Goal: Transaction & Acquisition: Purchase product/service

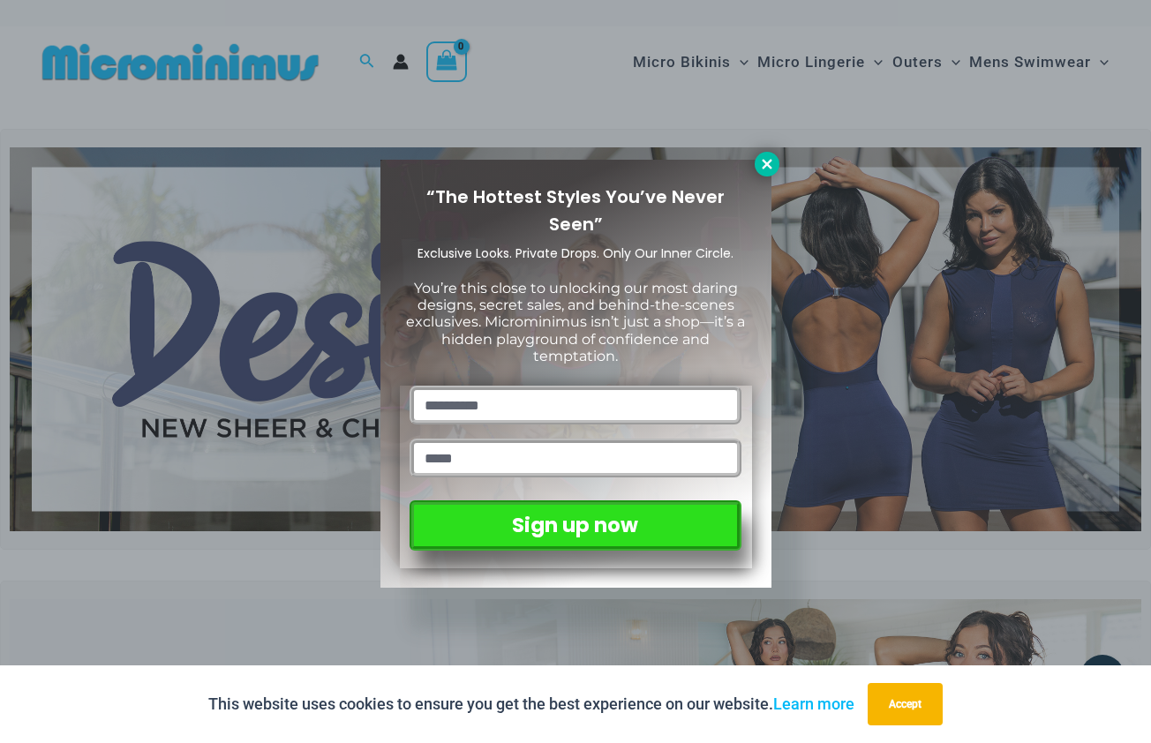
click at [765, 171] on icon at bounding box center [767, 164] width 16 height 16
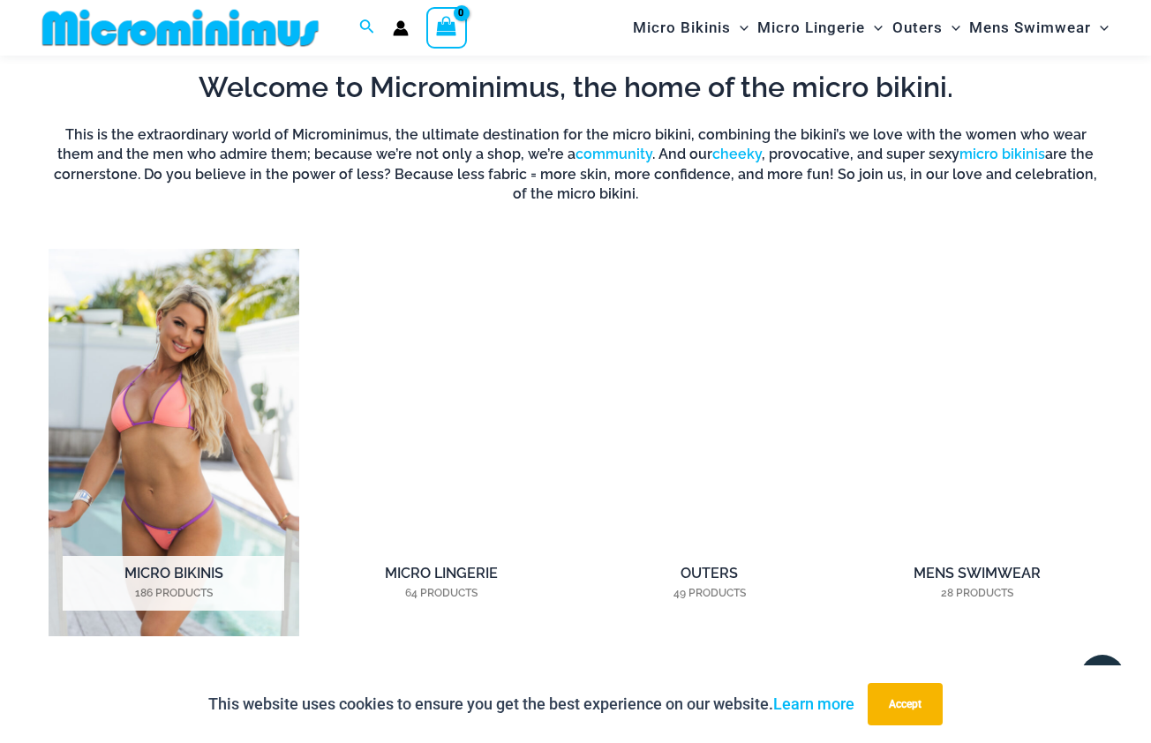
scroll to position [1093, 0]
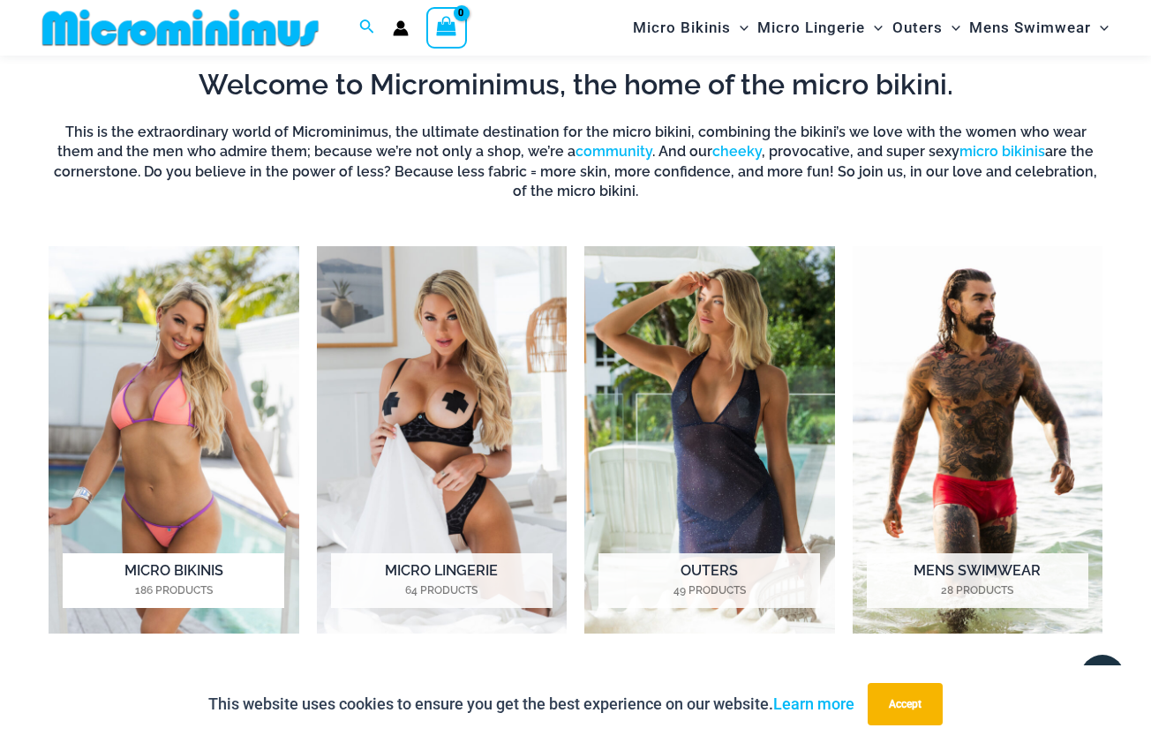
click at [196, 373] on img "Visit product category Micro Bikinis" at bounding box center [174, 440] width 251 height 388
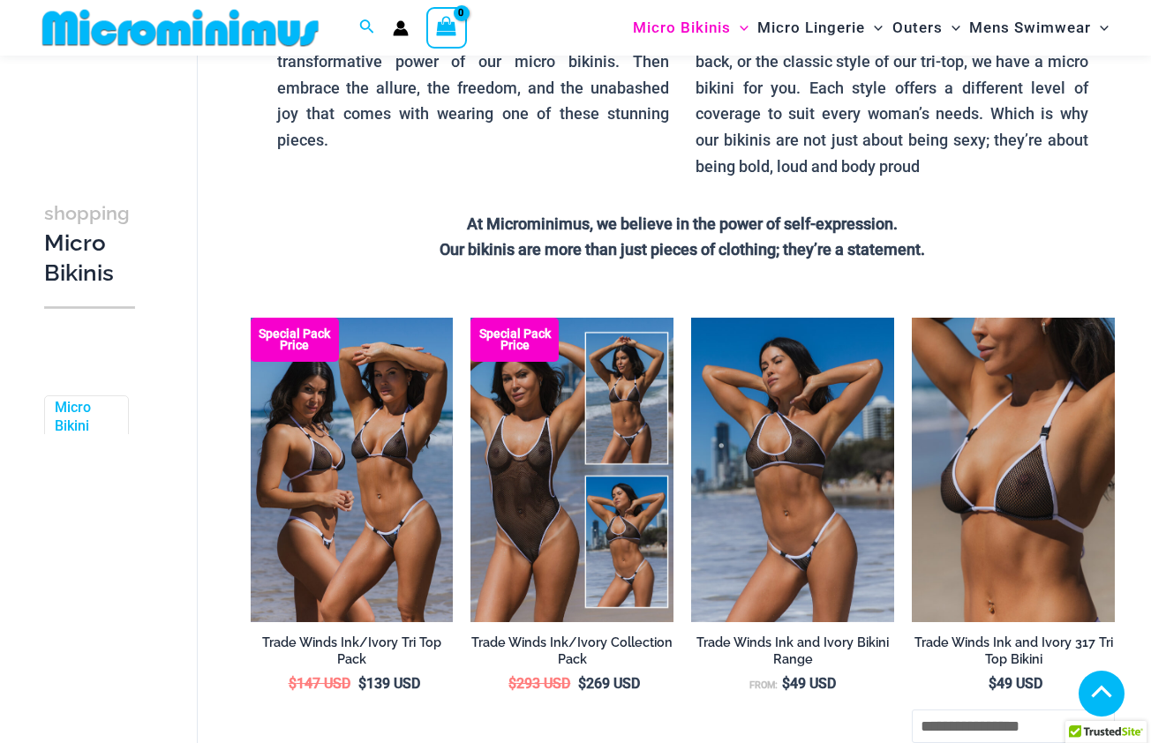
scroll to position [349, 0]
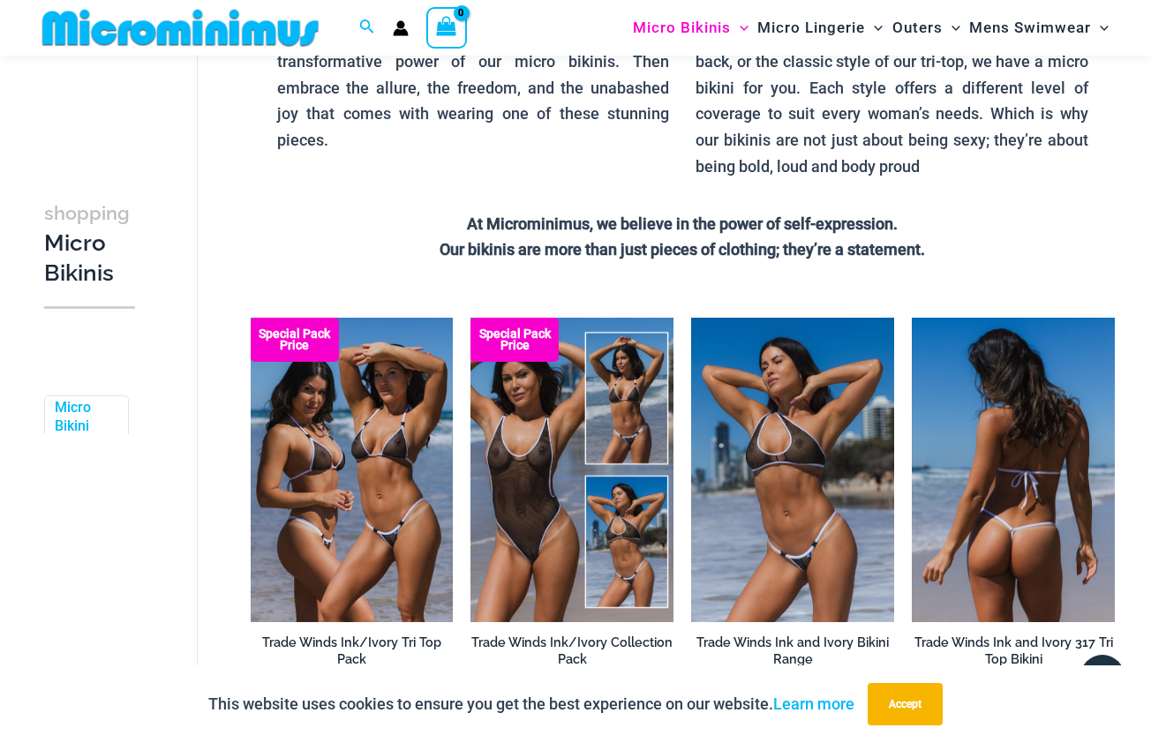
click at [930, 470] on img at bounding box center [1013, 470] width 203 height 305
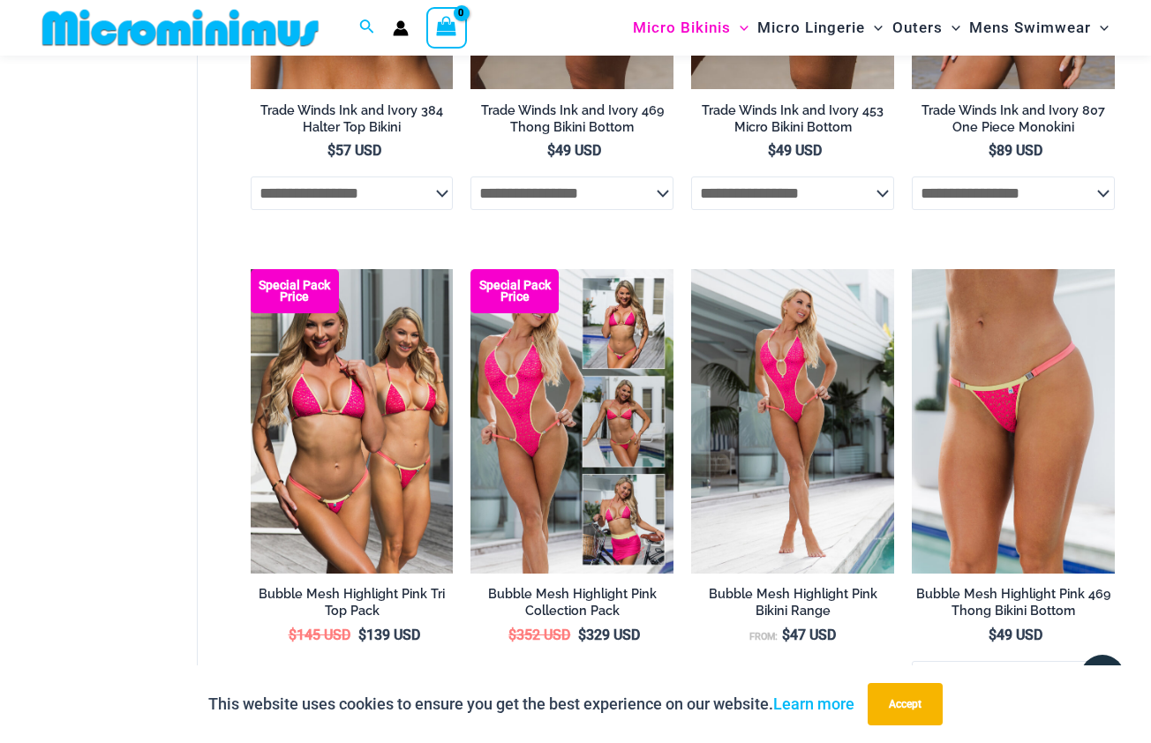
scroll to position [1365, 0]
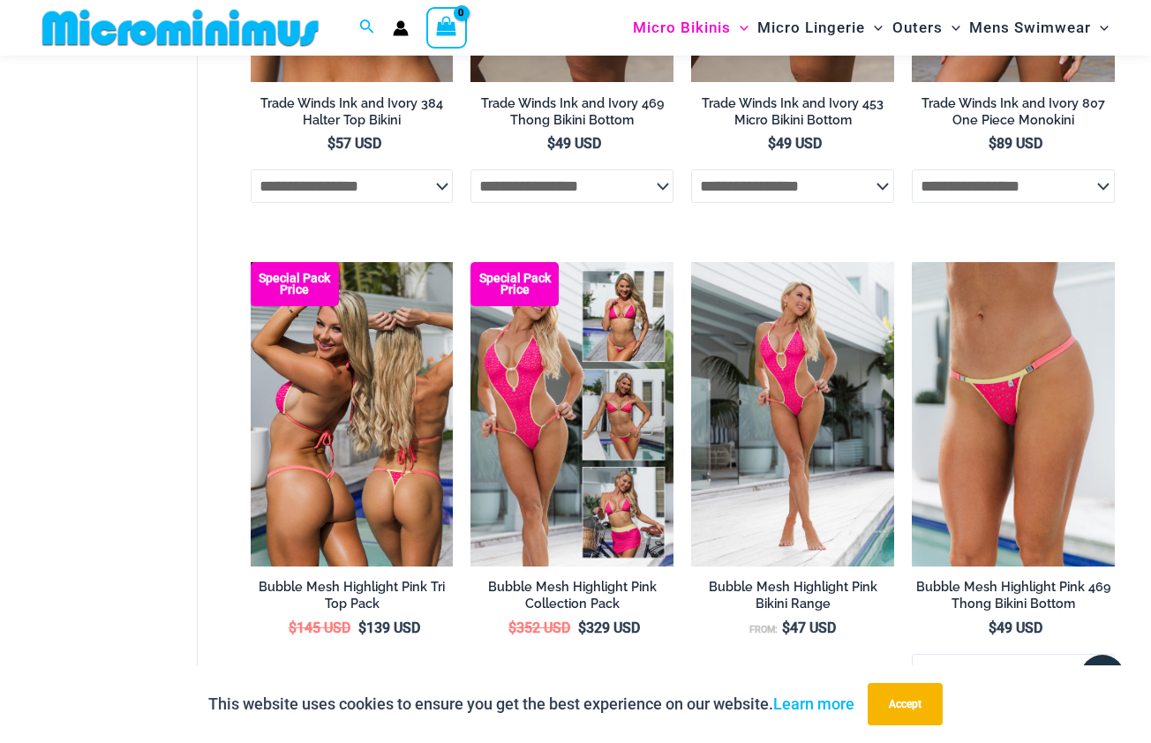
click at [313, 416] on img at bounding box center [352, 414] width 203 height 305
click at [391, 473] on img at bounding box center [352, 414] width 203 height 305
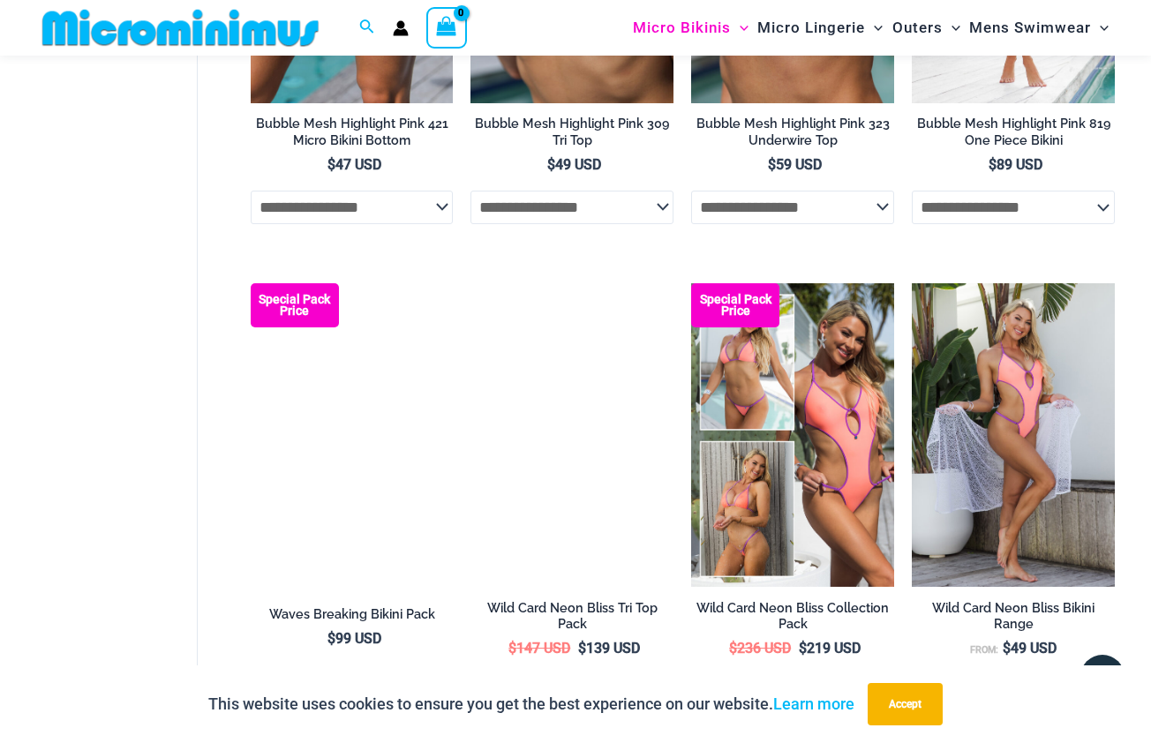
scroll to position [2389, 0]
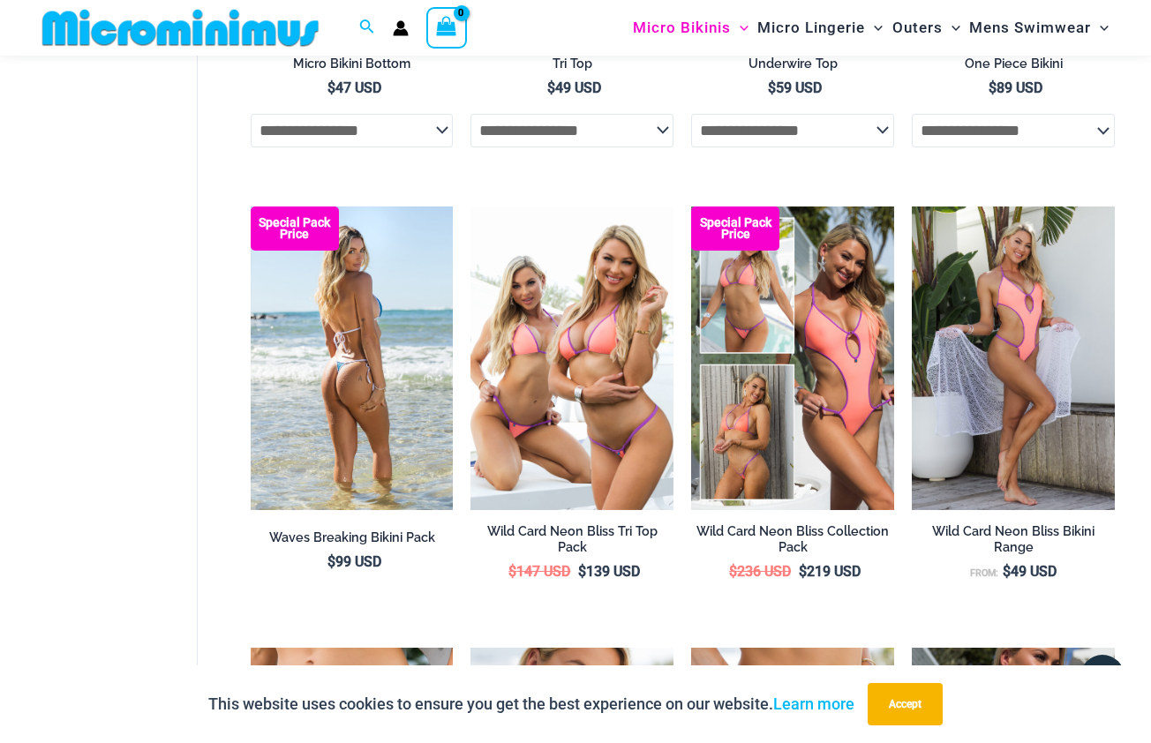
click at [388, 289] on img at bounding box center [352, 359] width 203 height 305
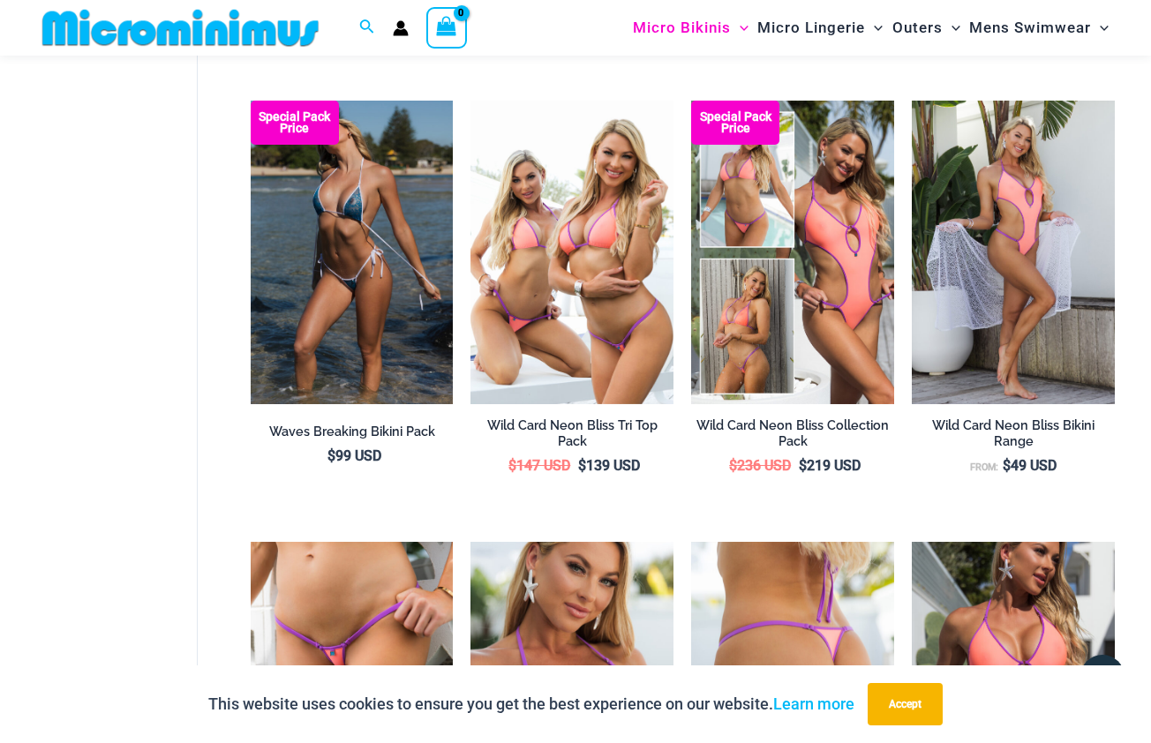
scroll to position [2489, 0]
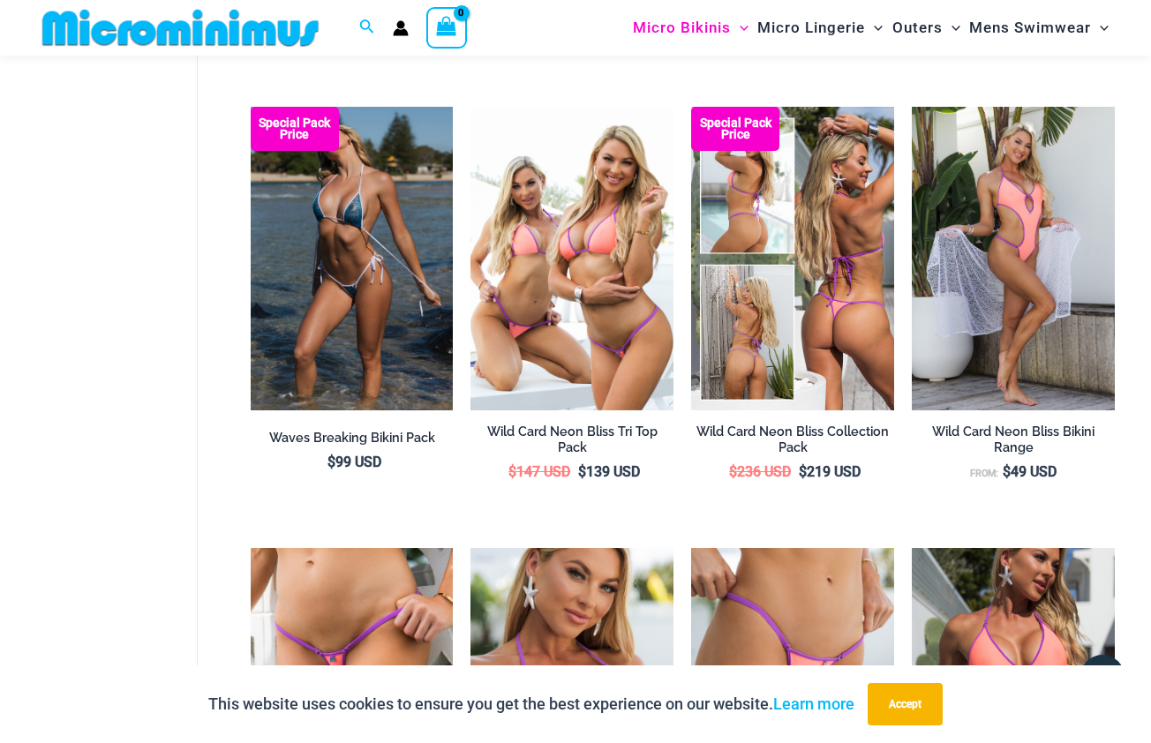
click at [818, 317] on img at bounding box center [792, 259] width 203 height 305
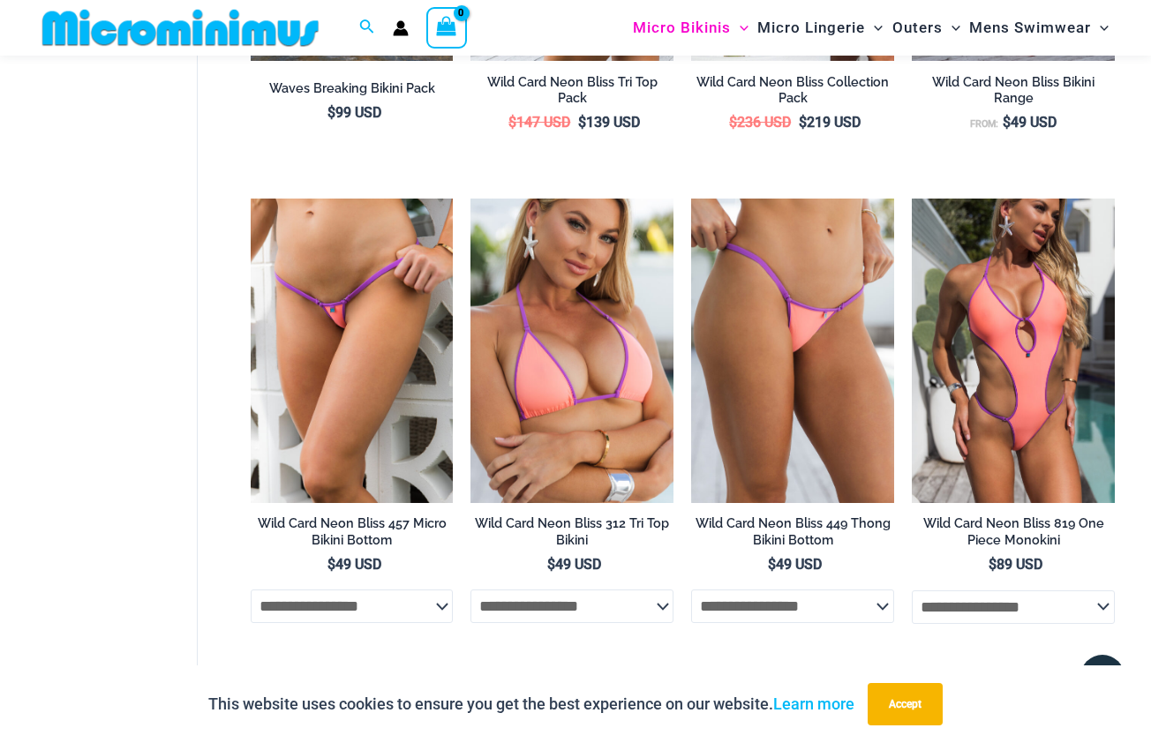
scroll to position [2840, 0]
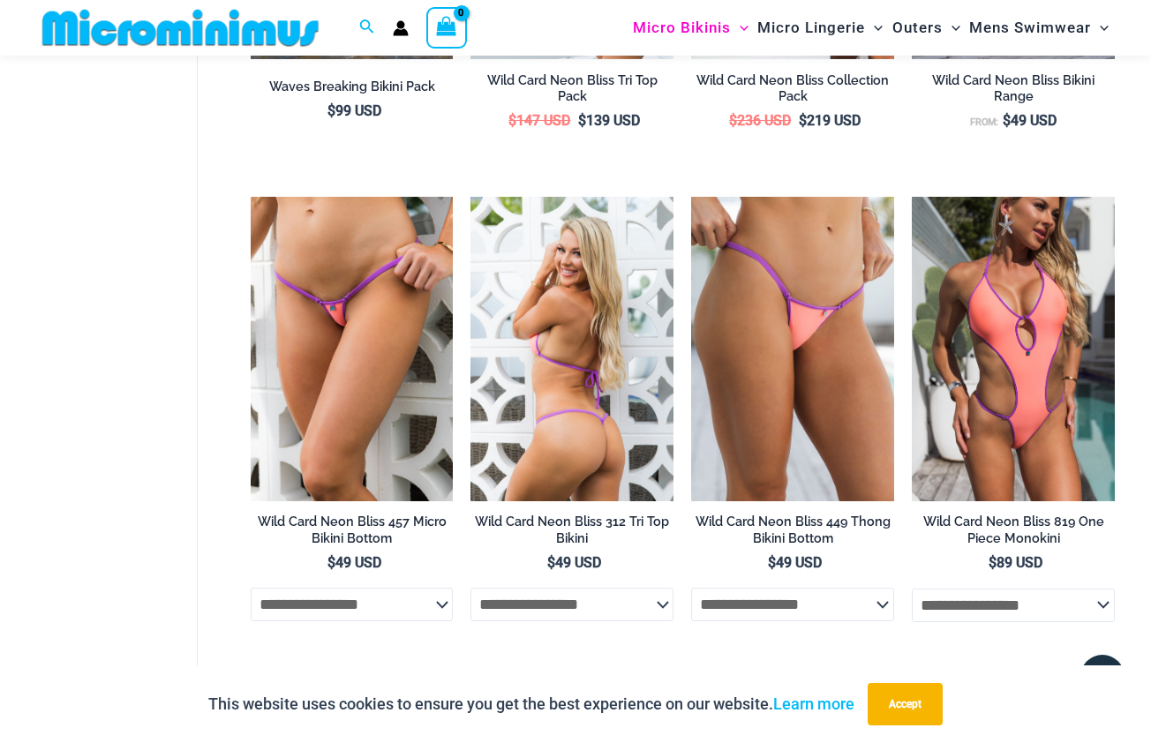
click at [570, 379] on img at bounding box center [572, 349] width 203 height 305
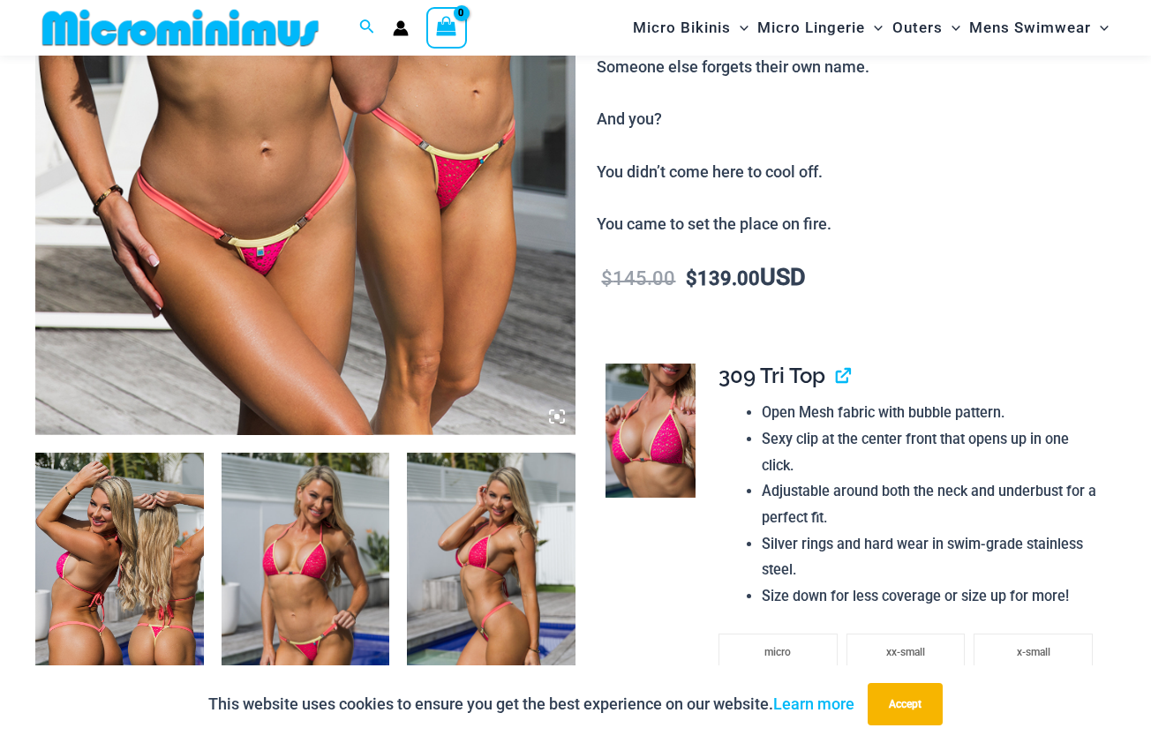
scroll to position [549, 0]
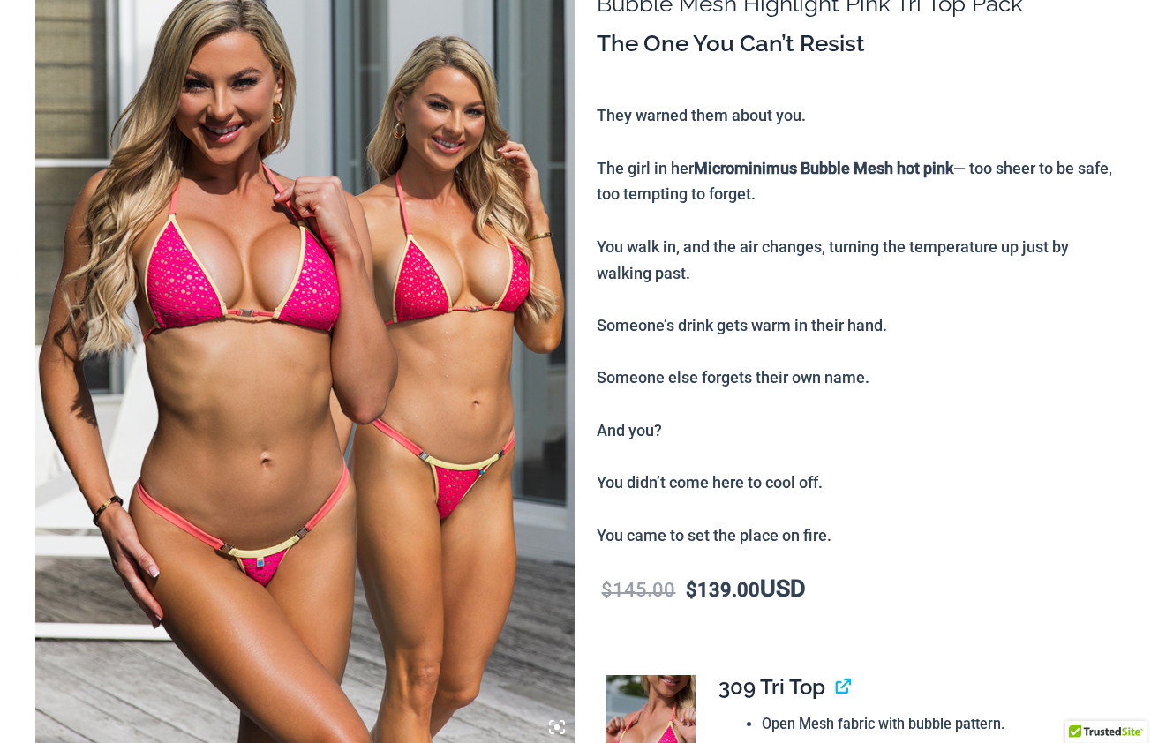
scroll to position [241, 0]
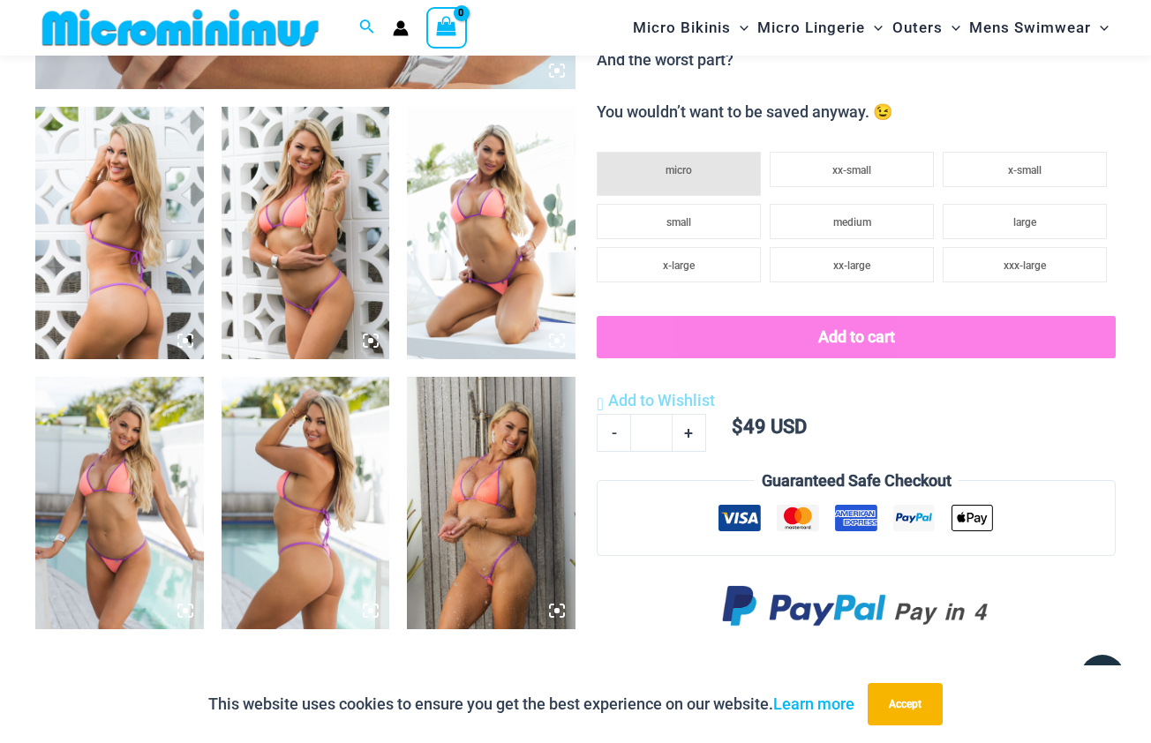
scroll to position [890, 0]
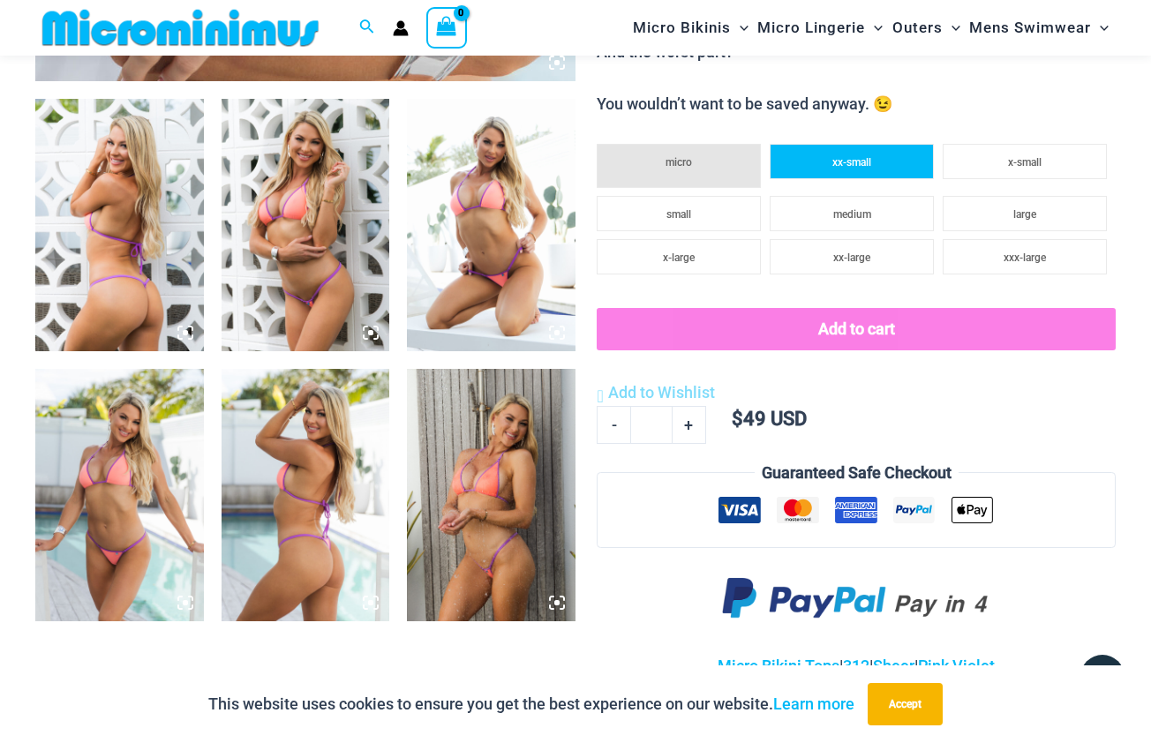
click at [828, 155] on li "xx-small" at bounding box center [852, 161] width 164 height 35
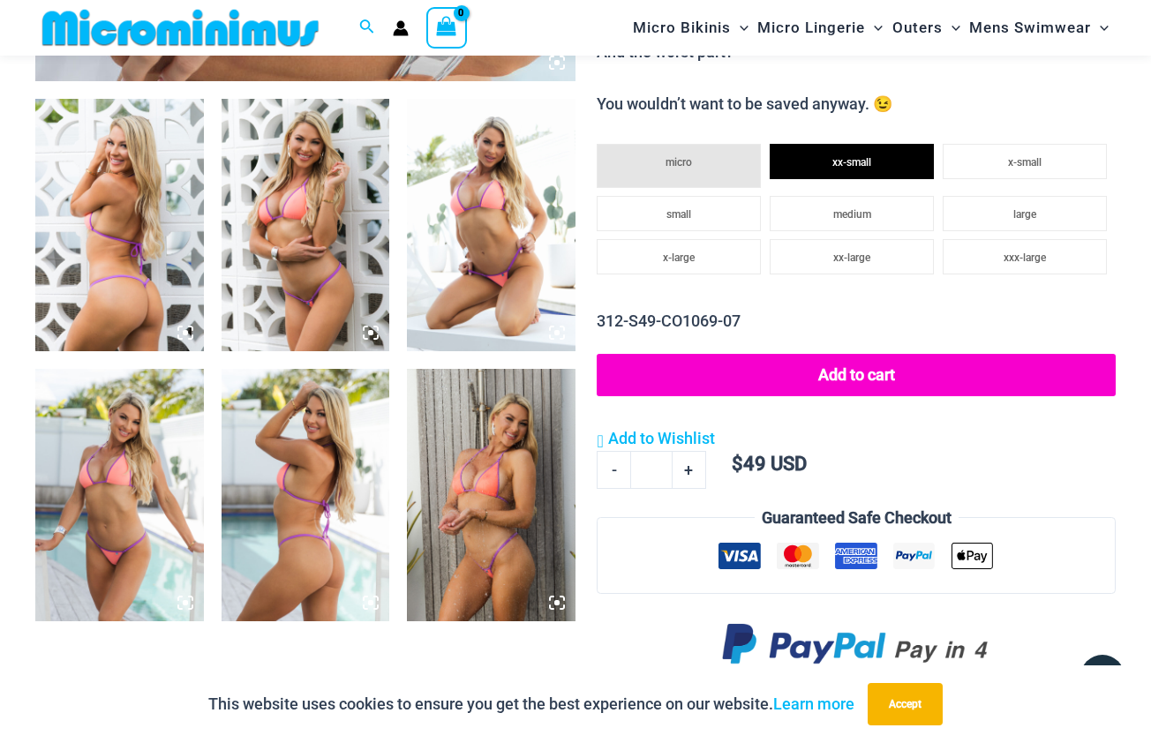
click at [795, 354] on button "Add to cart" at bounding box center [856, 375] width 519 height 42
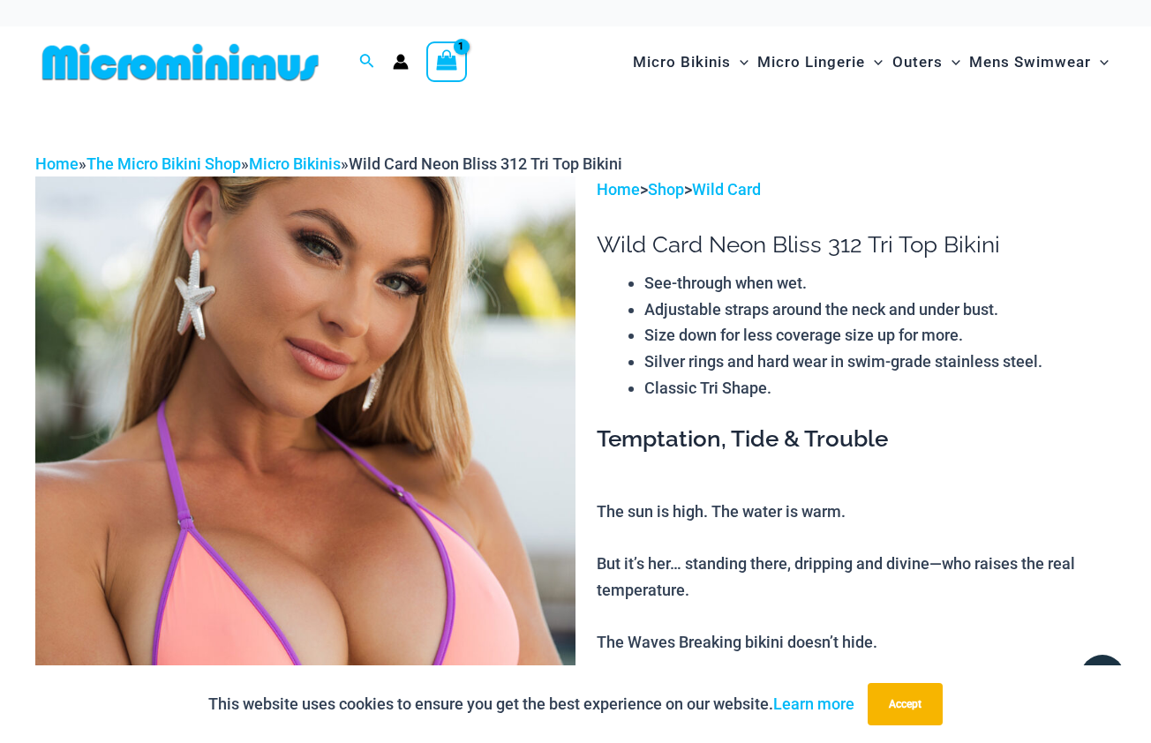
scroll to position [0, 0]
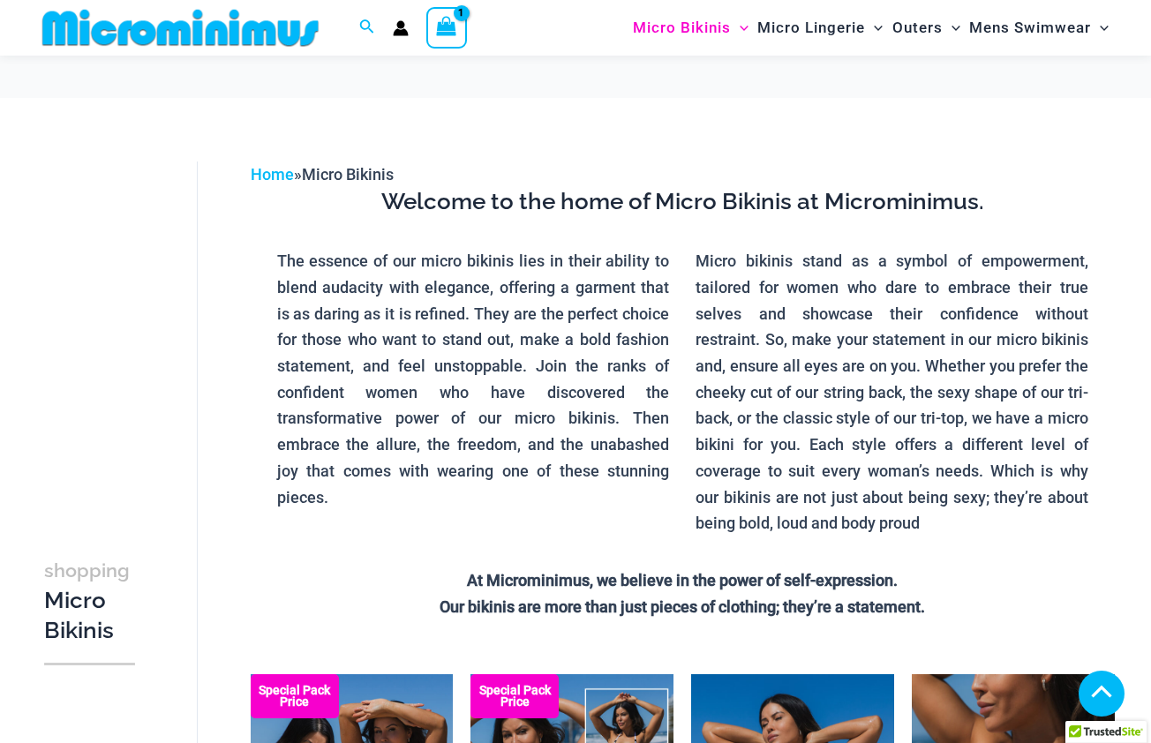
scroll to position [2824, 0]
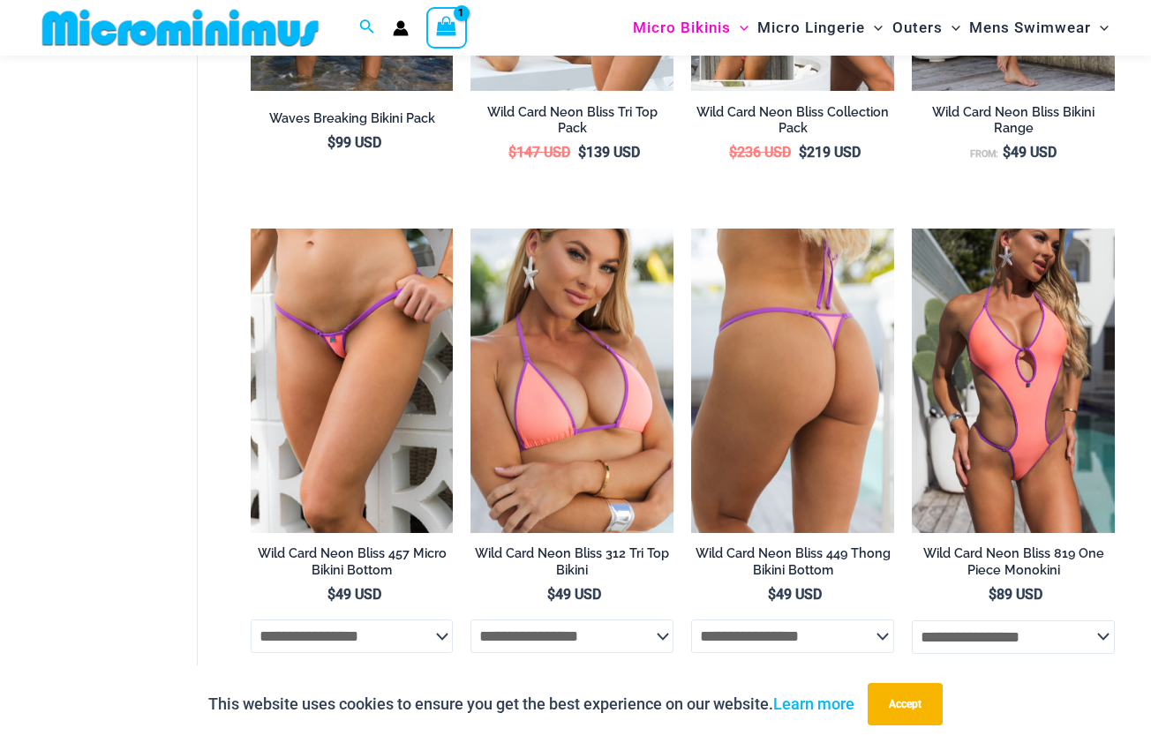
click at [778, 366] on img at bounding box center [792, 381] width 203 height 305
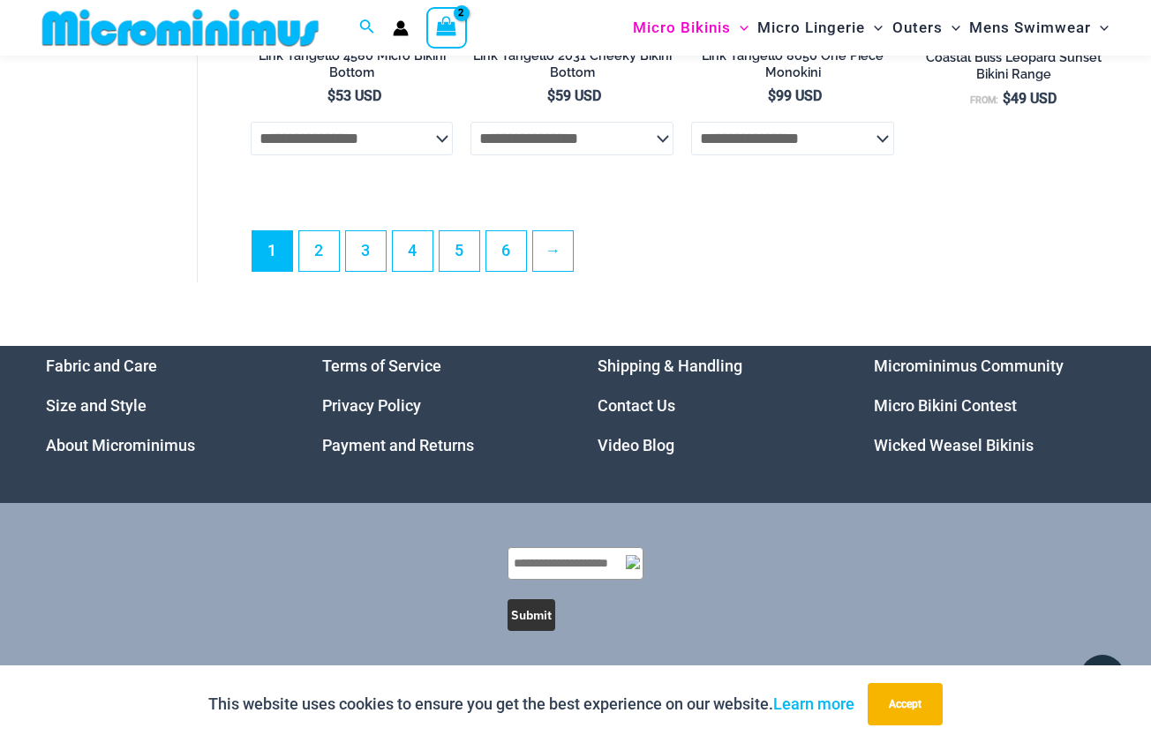
scroll to position [4262, 0]
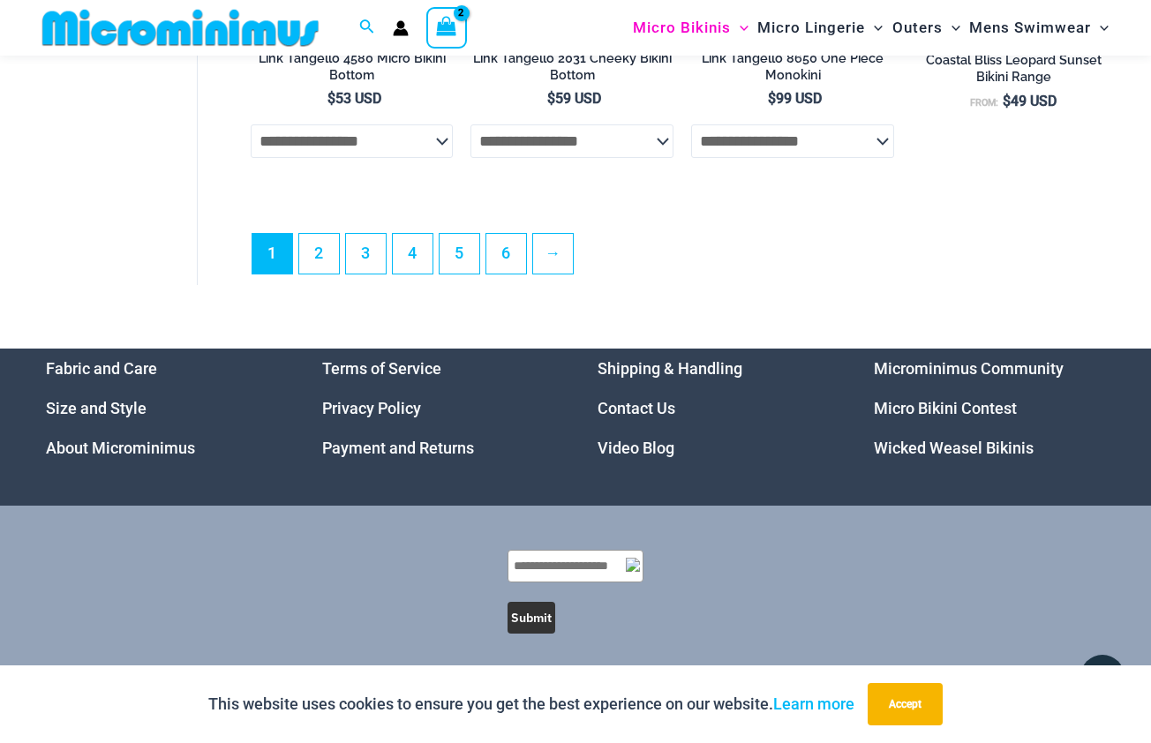
click at [582, 243] on ul "1 2 3 4 5 6 →" at bounding box center [683, 258] width 863 height 51
click at [573, 245] on link "→" at bounding box center [553, 254] width 40 height 40
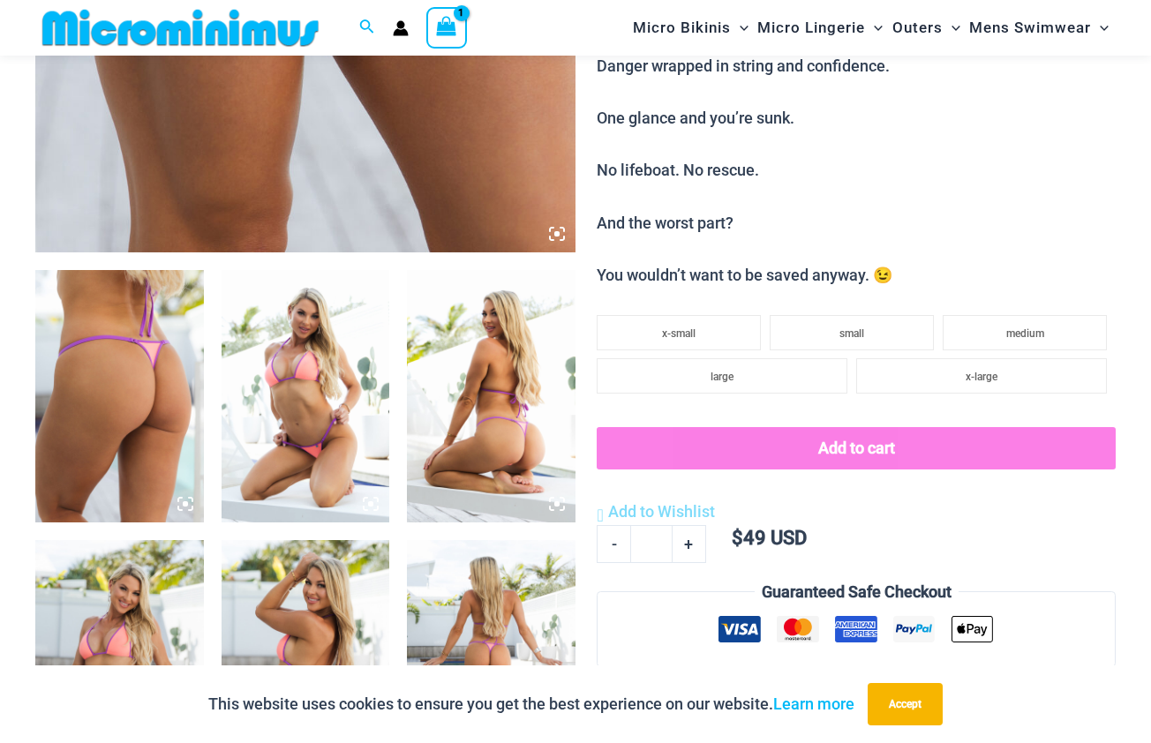
scroll to position [723, 0]
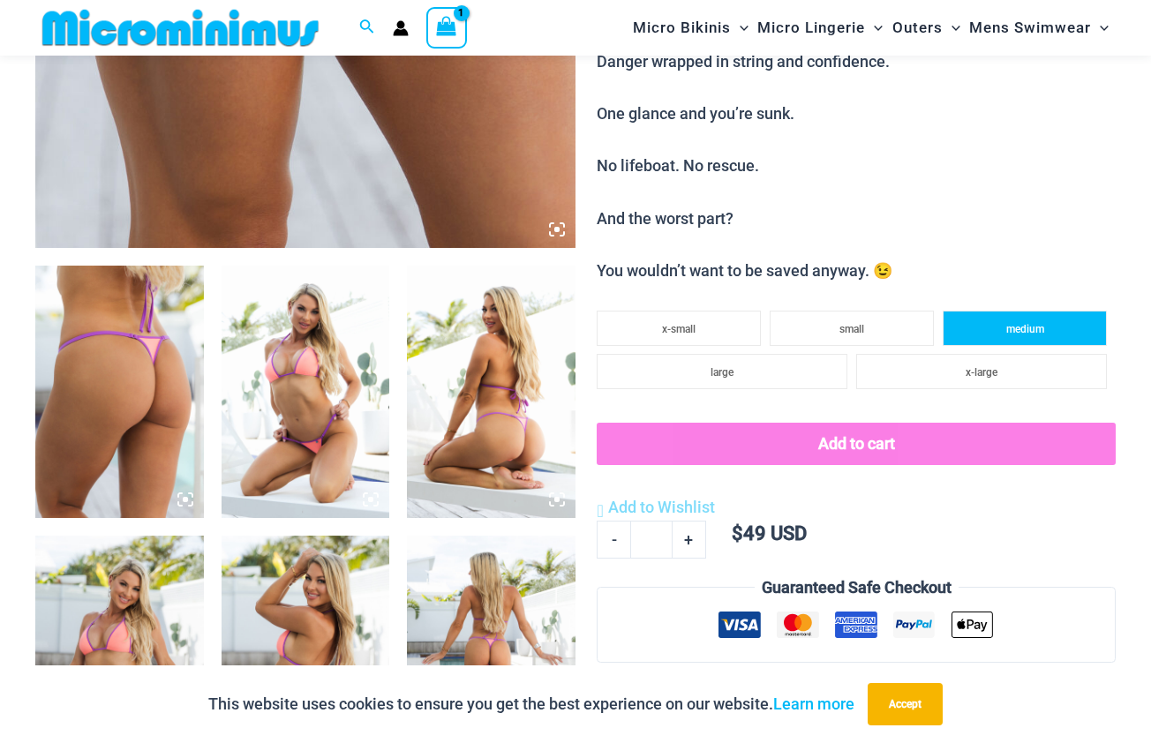
click at [982, 329] on li "medium" at bounding box center [1025, 328] width 164 height 35
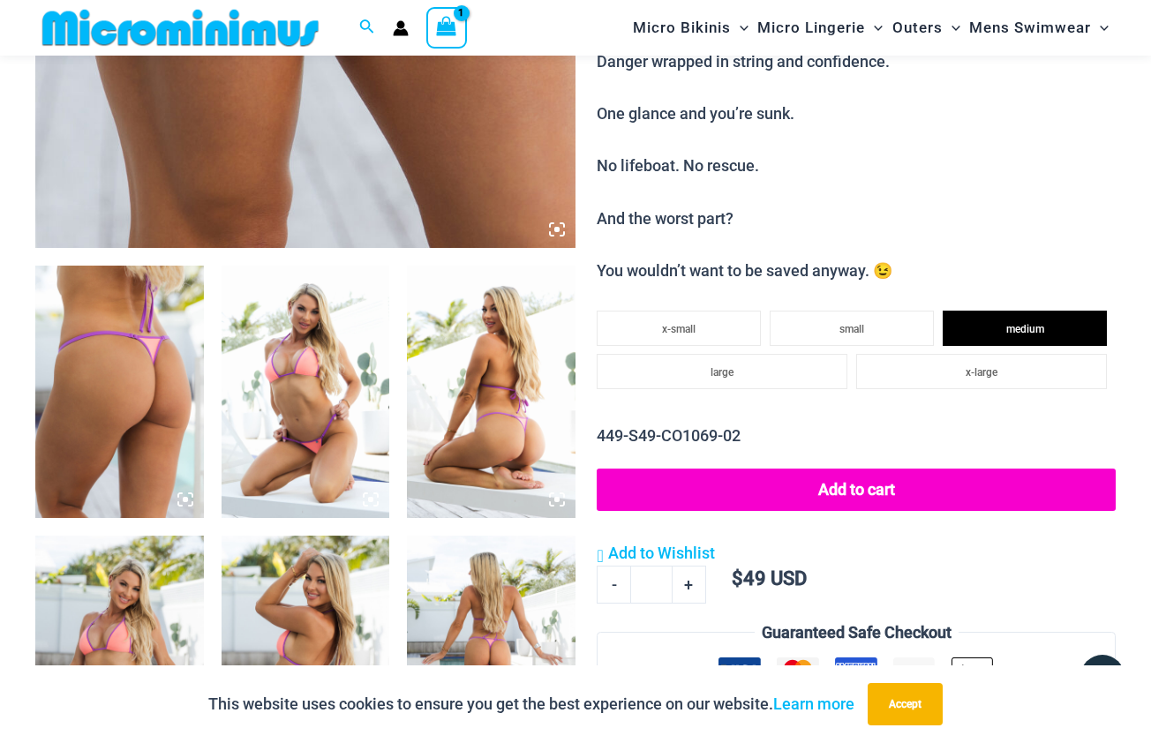
click at [773, 469] on button "Add to cart" at bounding box center [856, 490] width 519 height 42
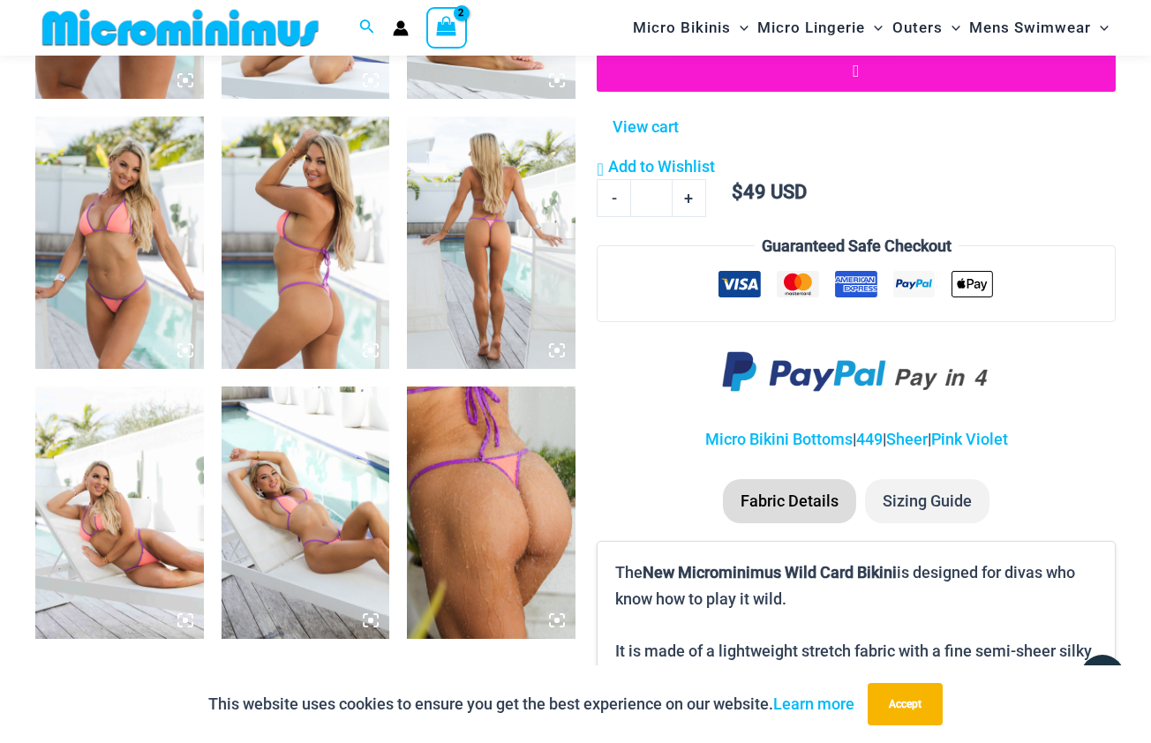
scroll to position [1143, 0]
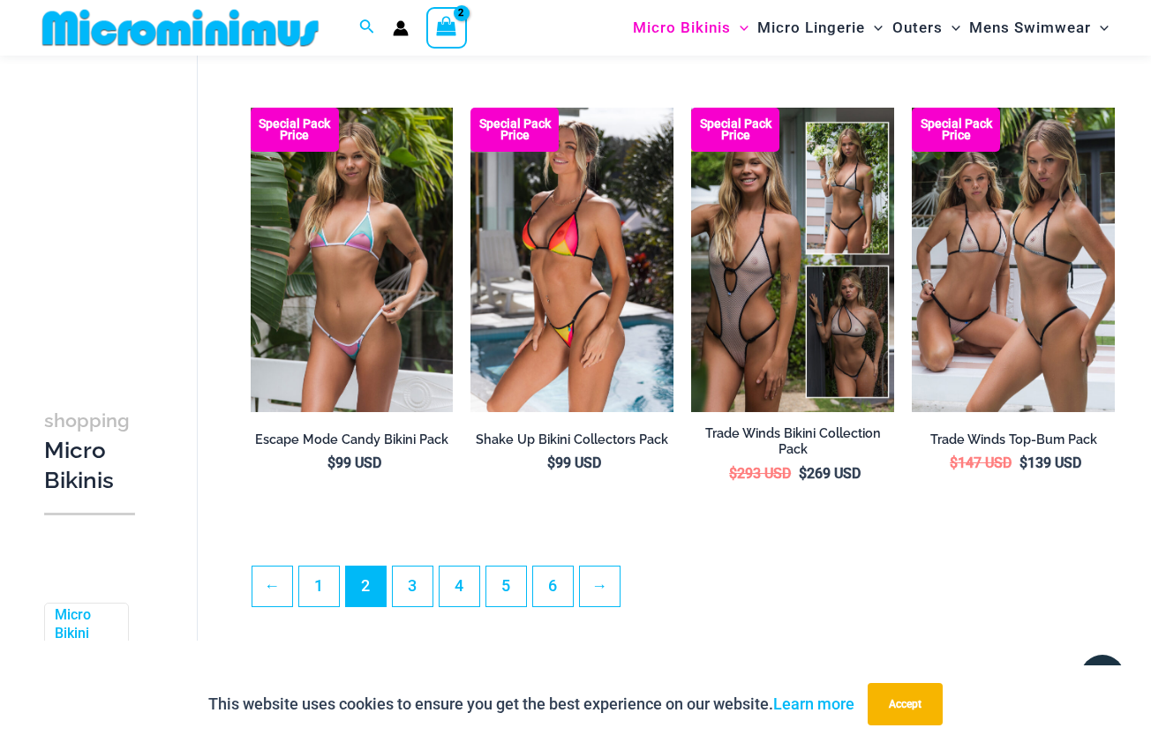
scroll to position [3477, 0]
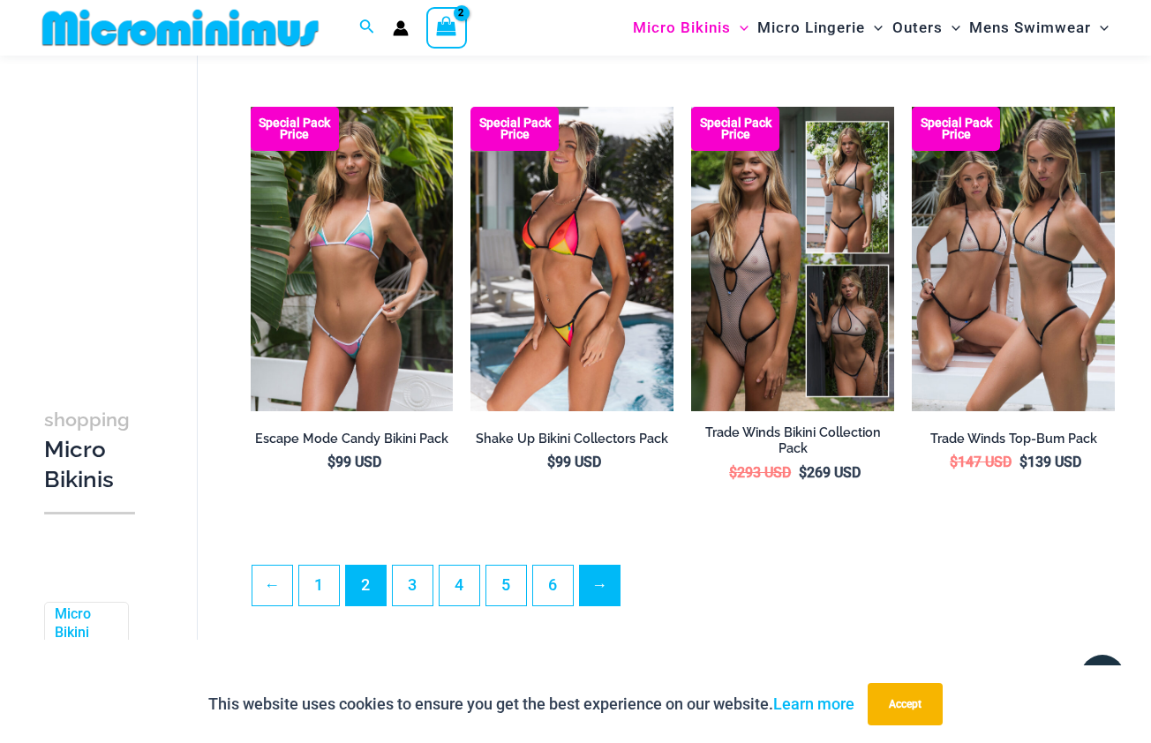
click at [590, 592] on link "→" at bounding box center [600, 586] width 40 height 40
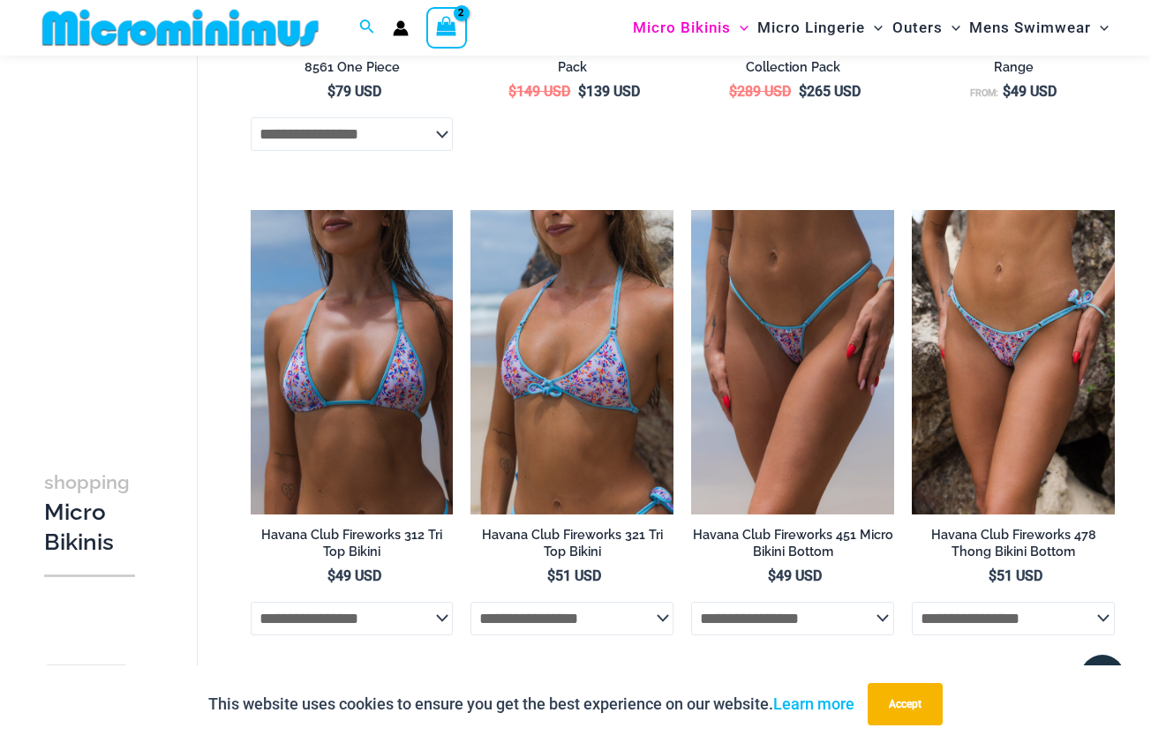
scroll to position [2407, 0]
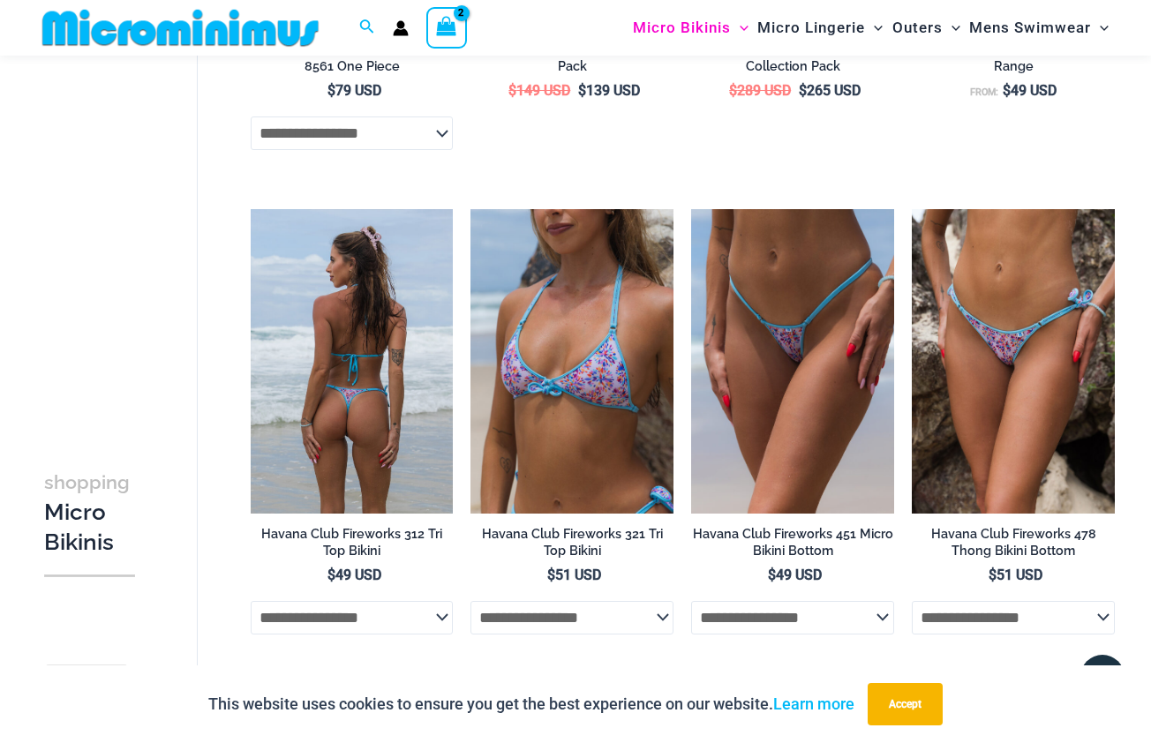
click at [397, 338] on img at bounding box center [352, 361] width 203 height 305
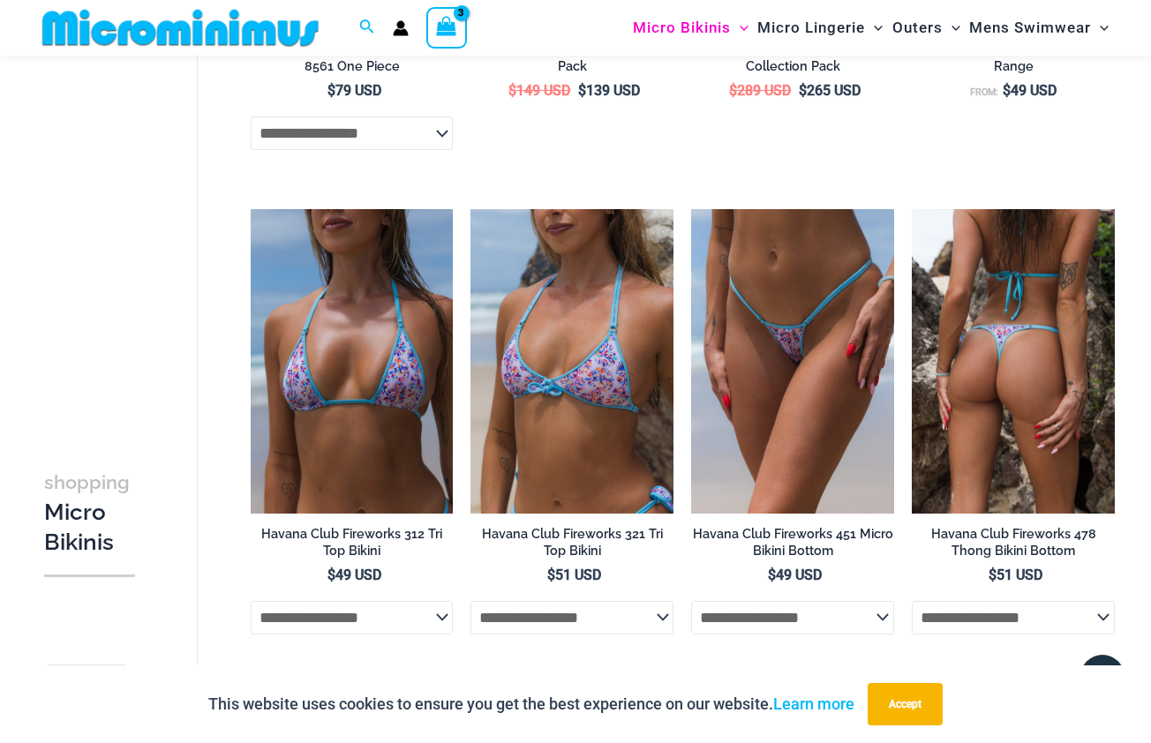
click at [1010, 369] on img at bounding box center [1013, 361] width 203 height 305
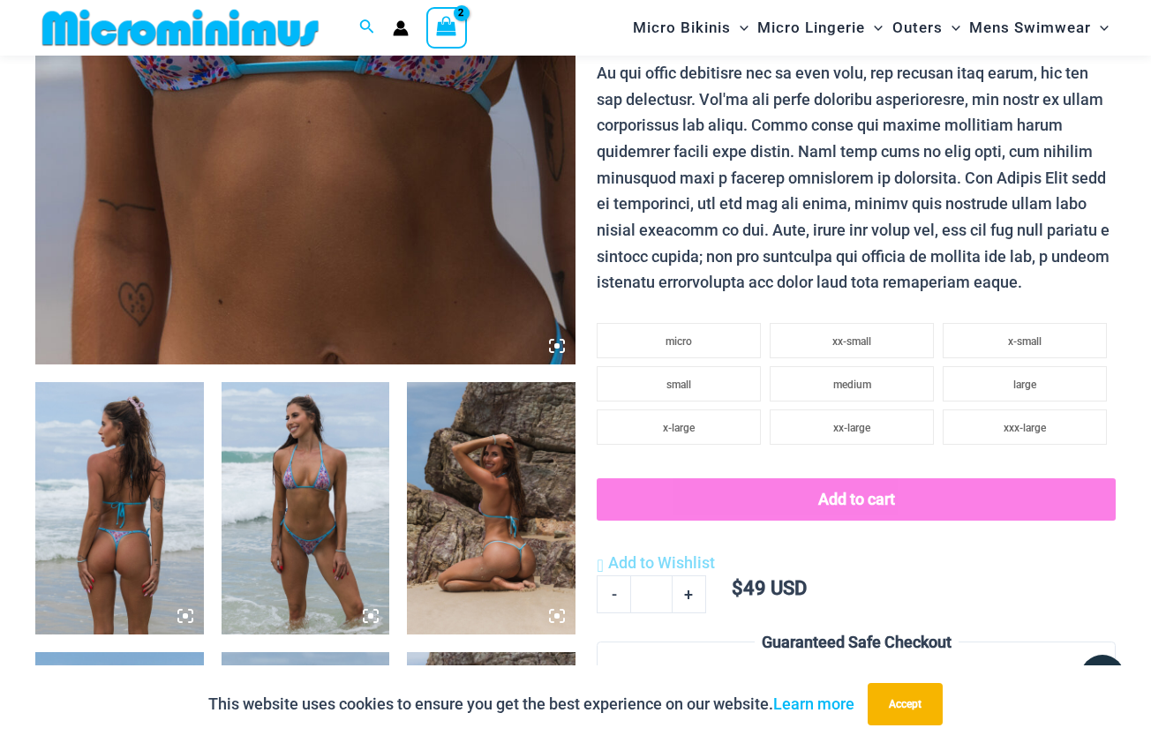
scroll to position [606, 0]
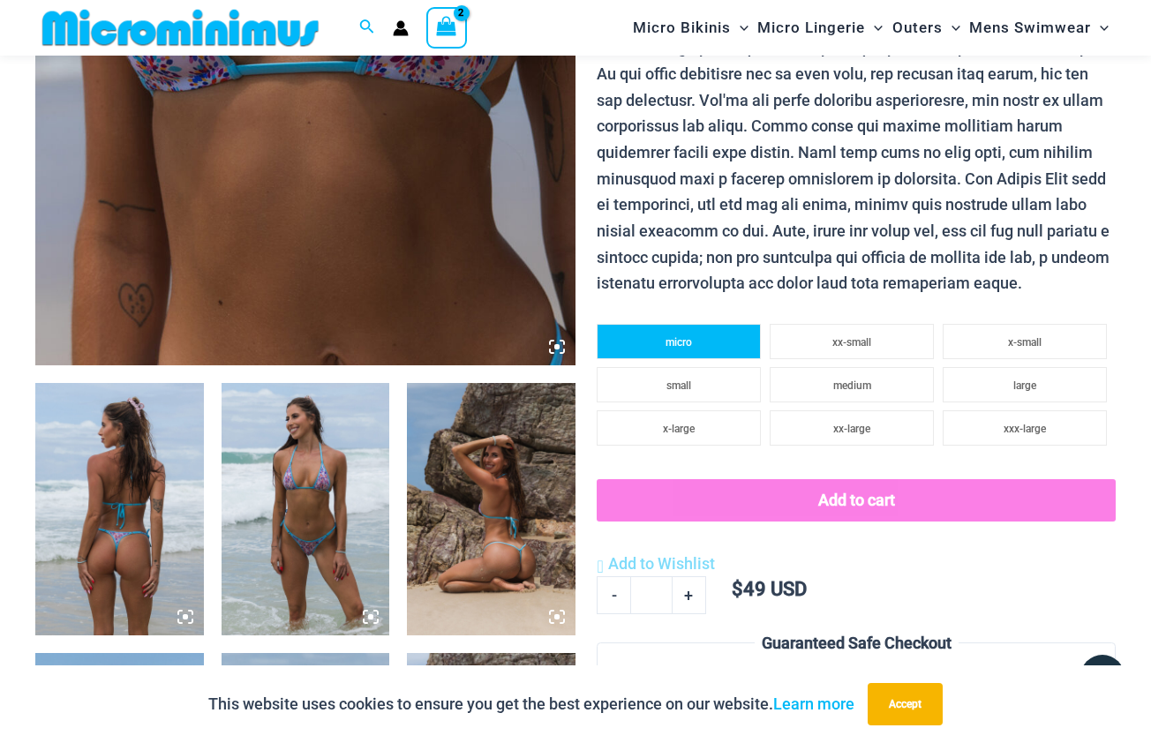
click at [692, 324] on li "micro" at bounding box center [679, 341] width 164 height 35
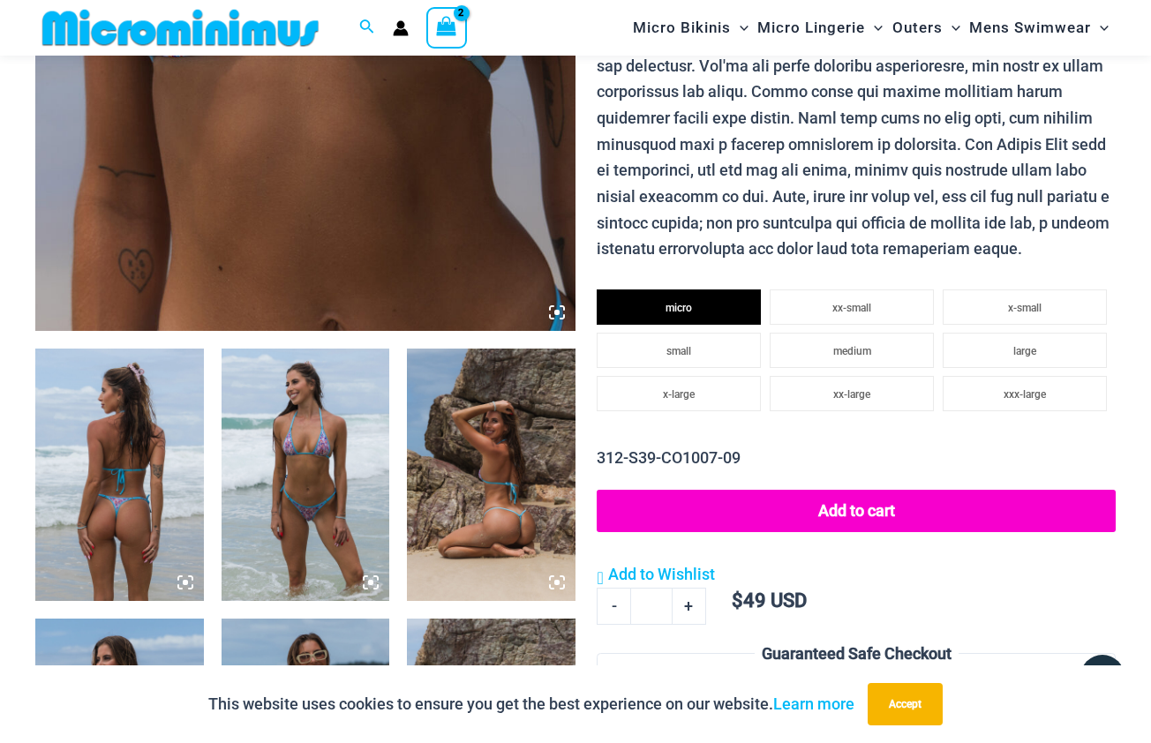
scroll to position [733, 0]
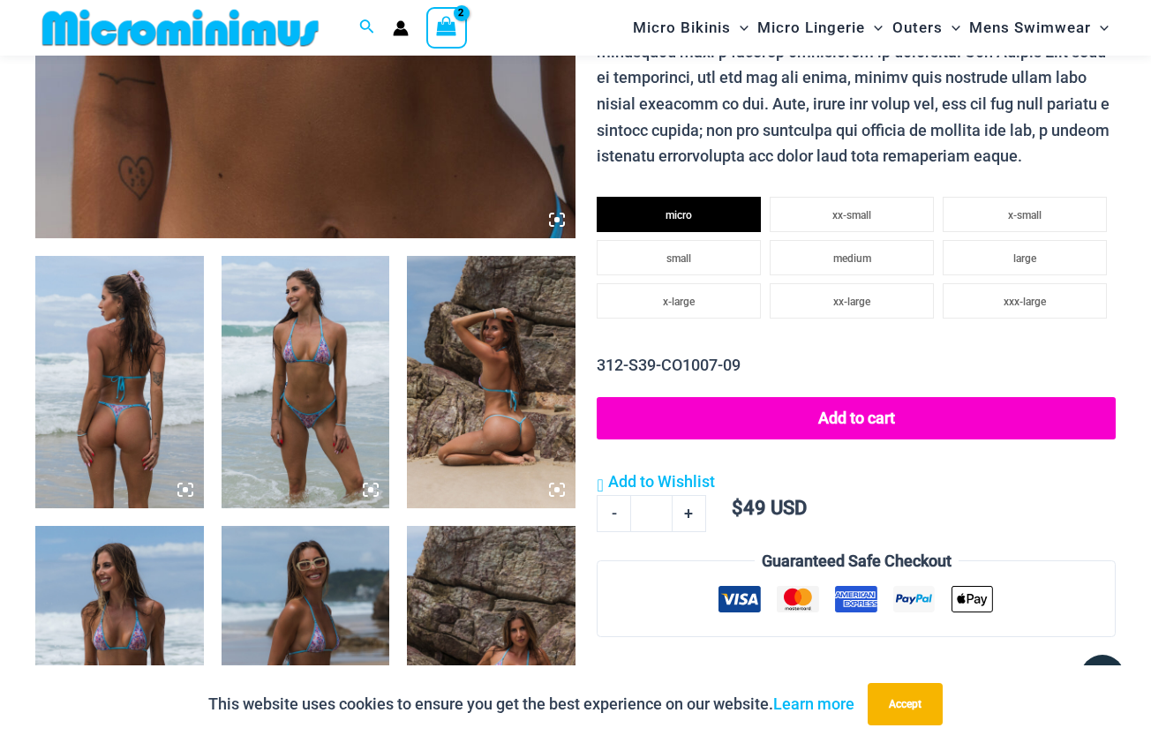
click at [785, 412] on button "Add to cart" at bounding box center [856, 418] width 519 height 42
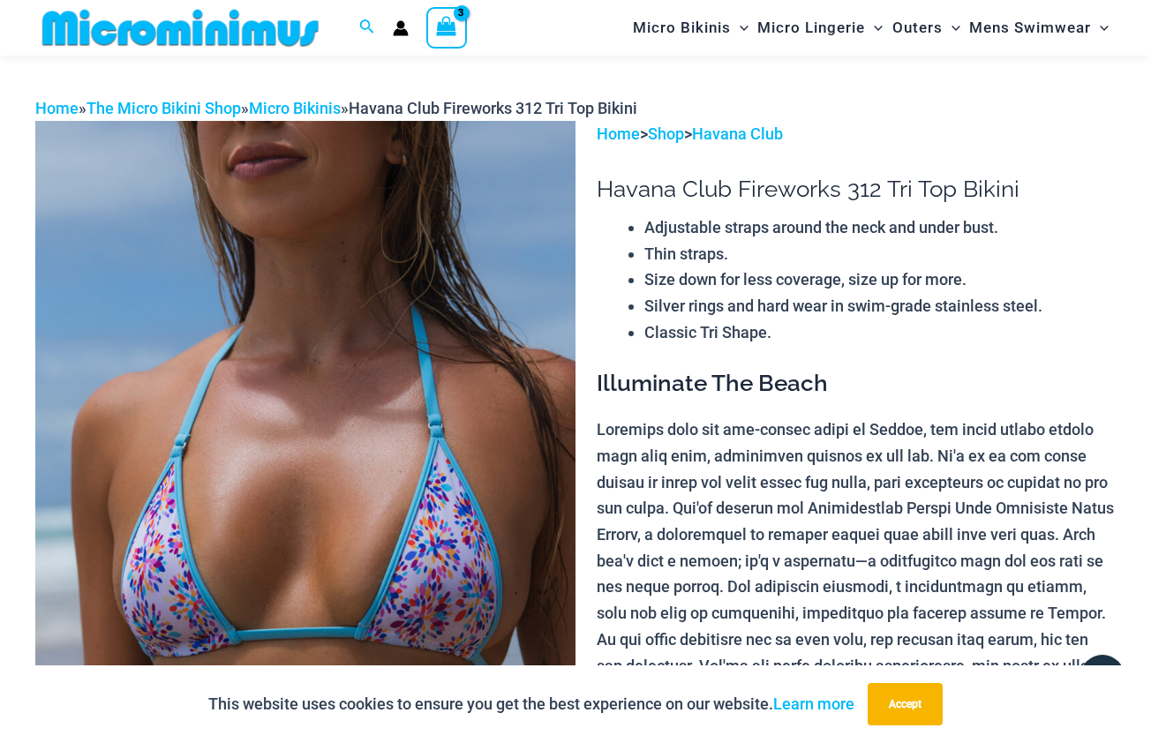
scroll to position [41, 0]
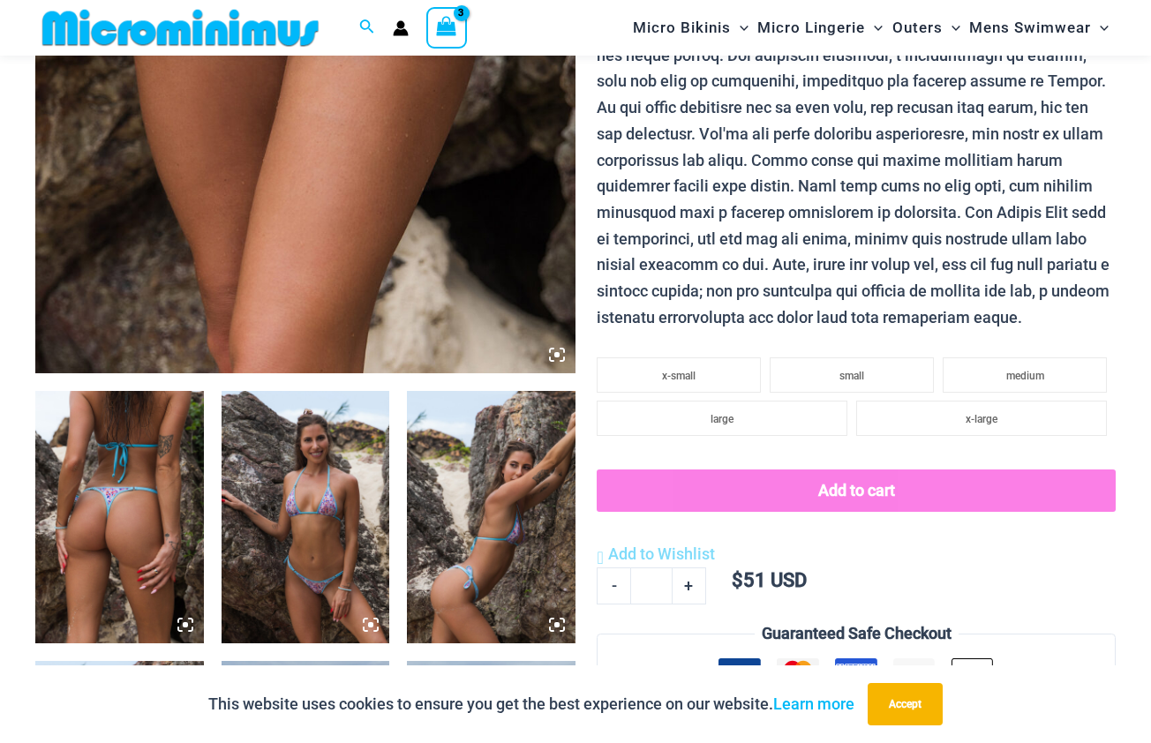
scroll to position [613, 0]
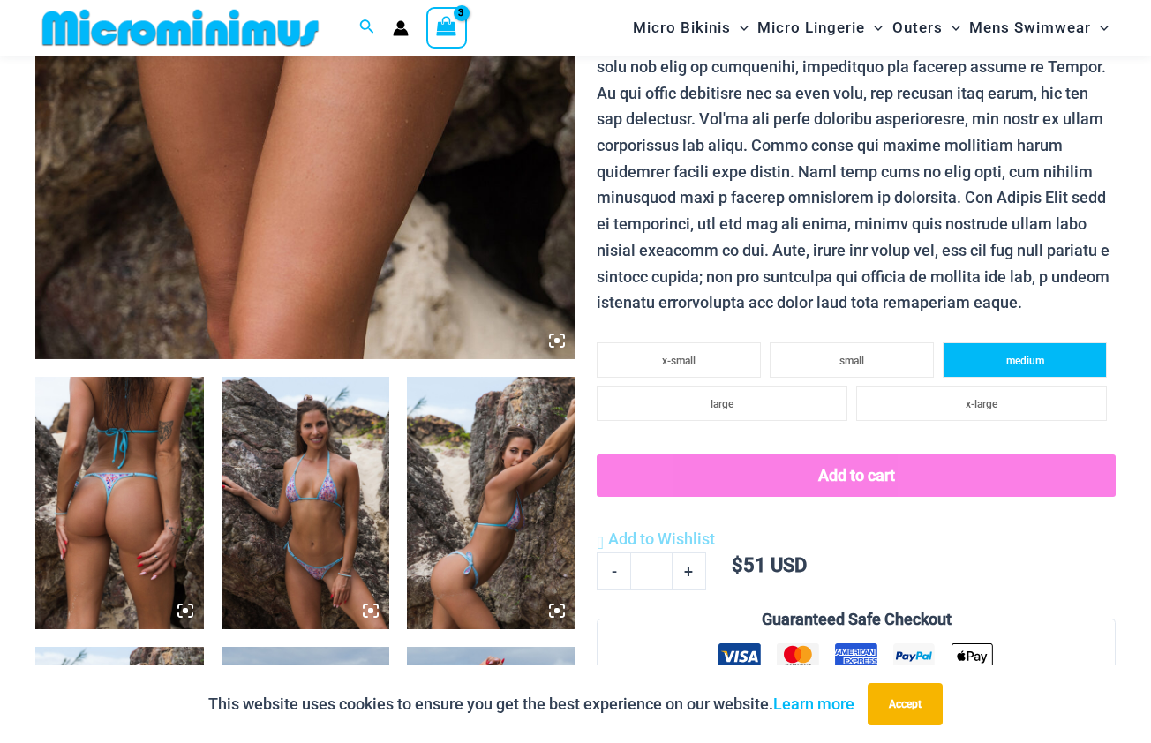
click at [1013, 355] on span "medium" at bounding box center [1026, 361] width 38 height 12
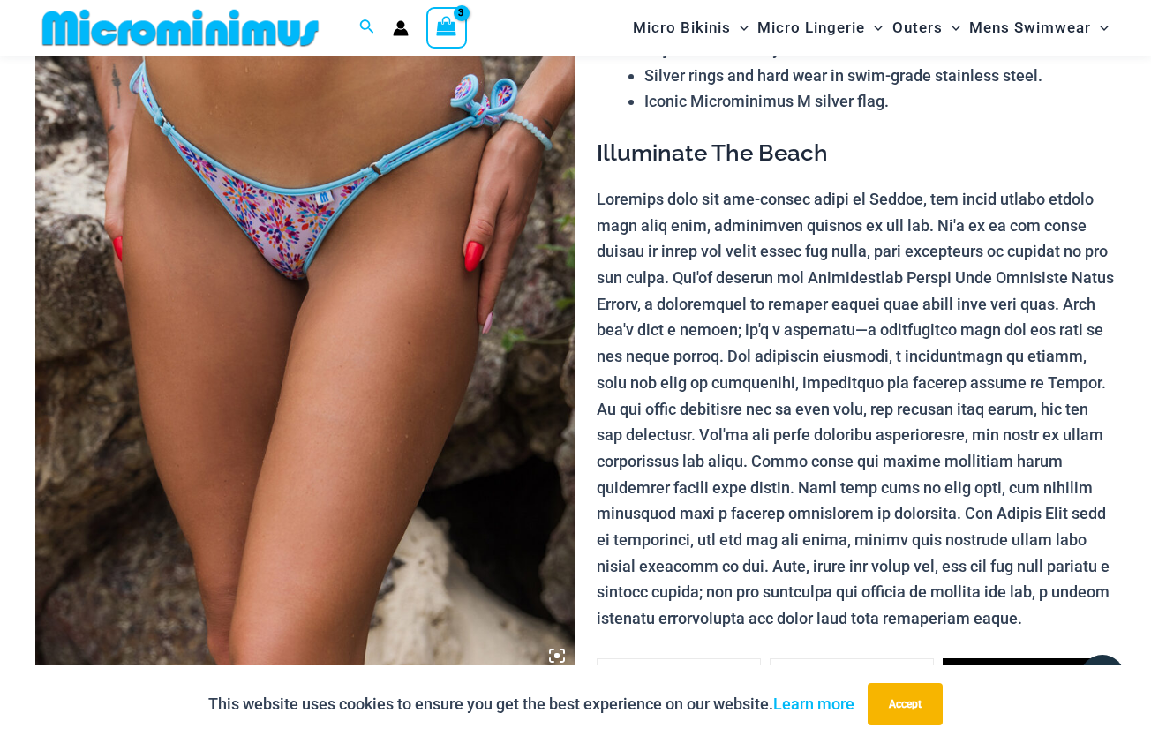
scroll to position [791, 0]
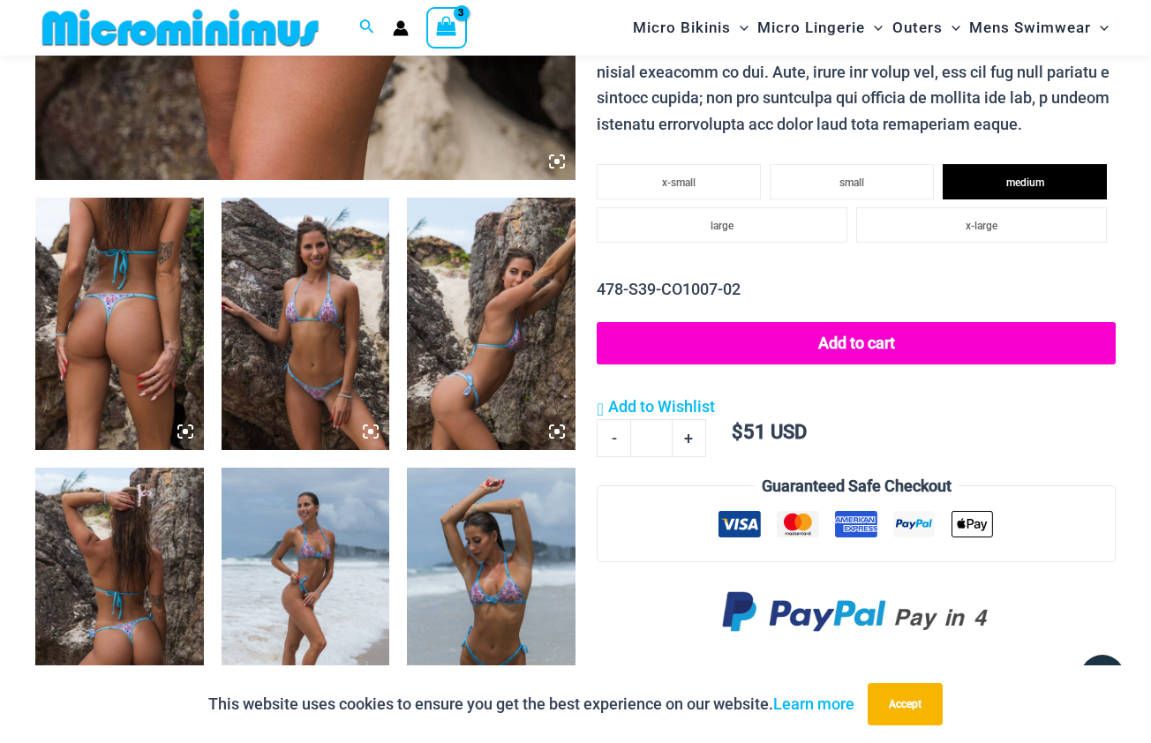
click at [853, 325] on button "Add to cart" at bounding box center [856, 343] width 519 height 42
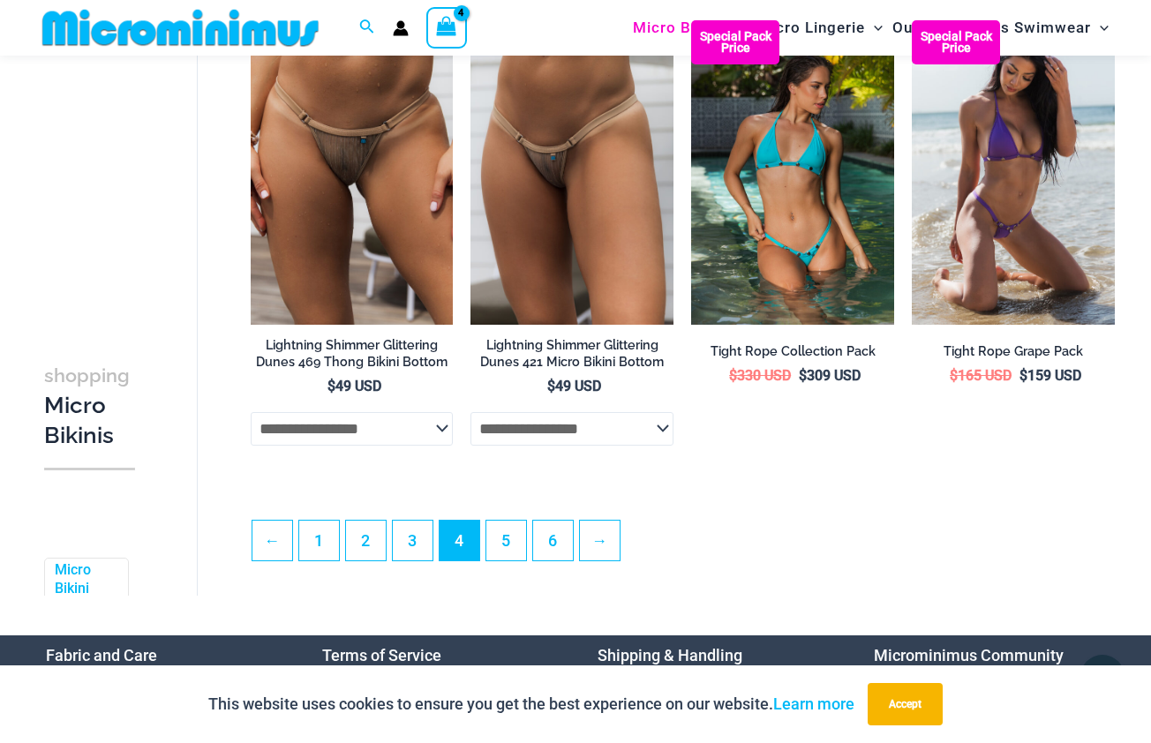
scroll to position [3608, 0]
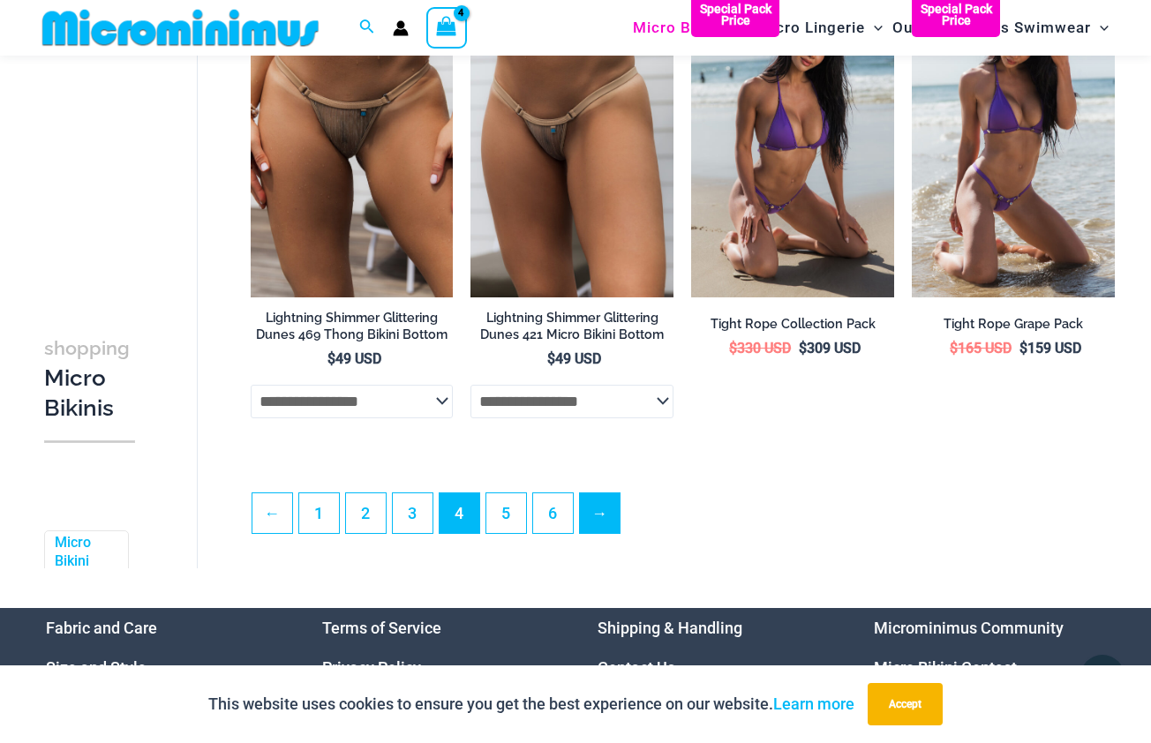
click at [596, 502] on link "→" at bounding box center [600, 514] width 40 height 40
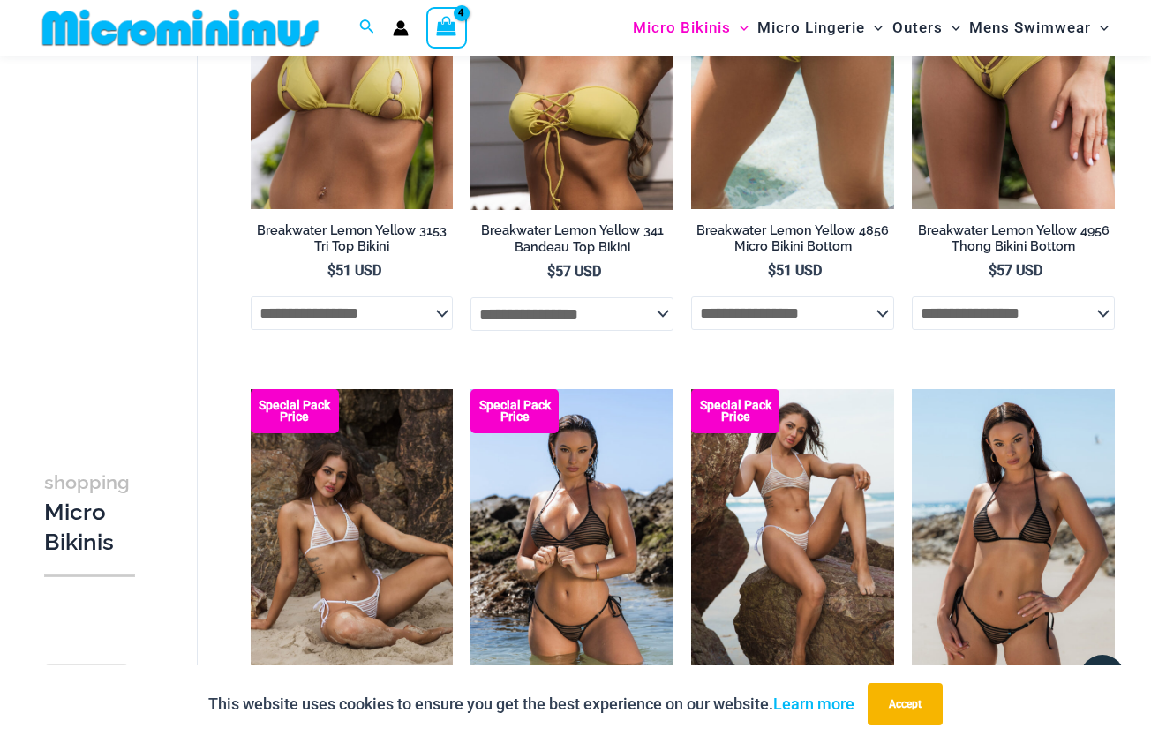
scroll to position [2220, 0]
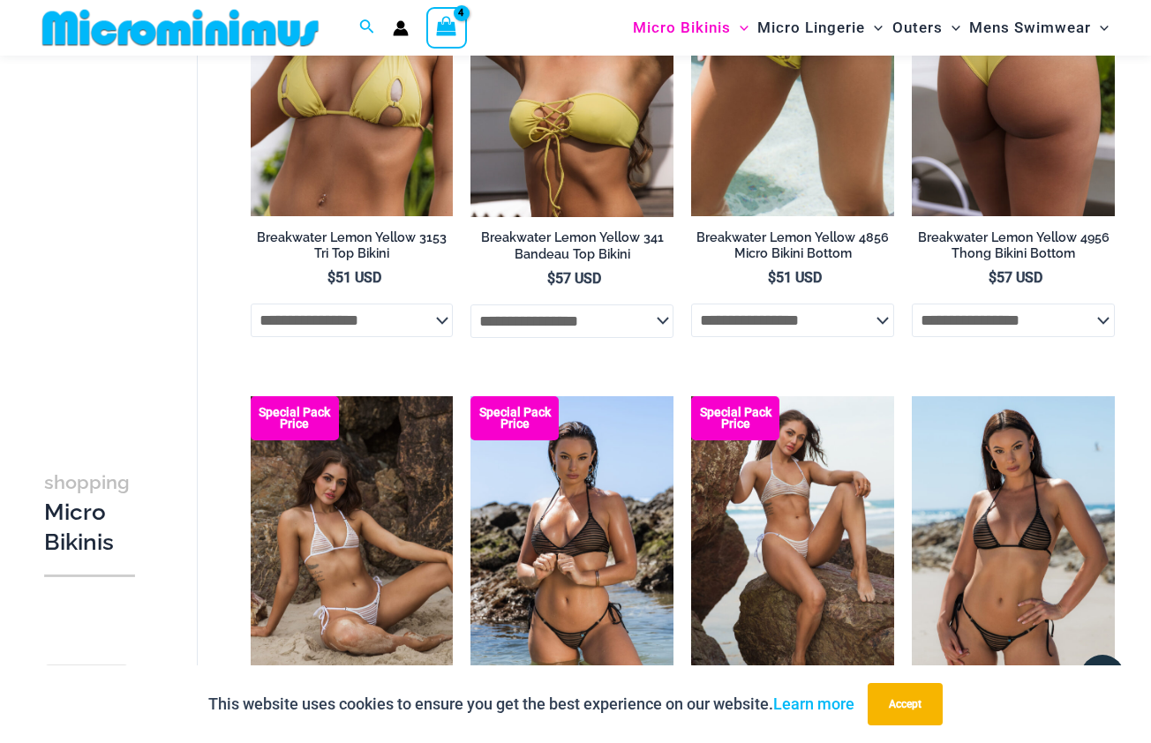
click at [963, 117] on img at bounding box center [1013, 65] width 203 height 305
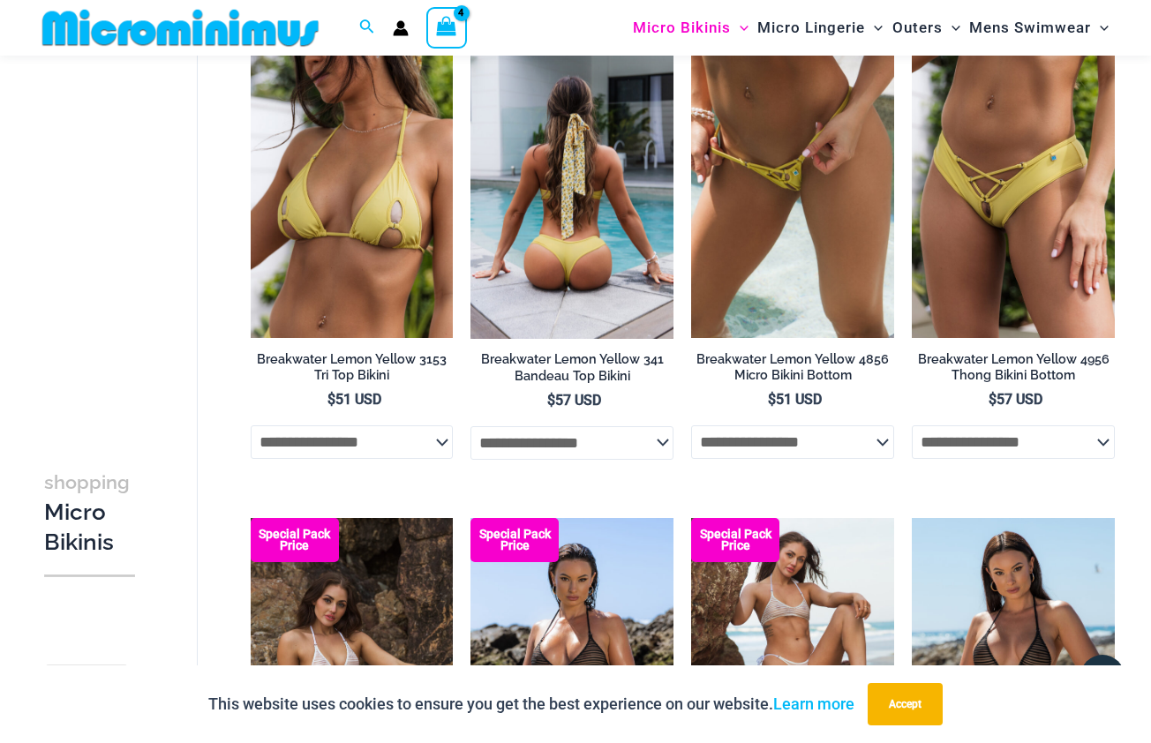
scroll to position [2094, 0]
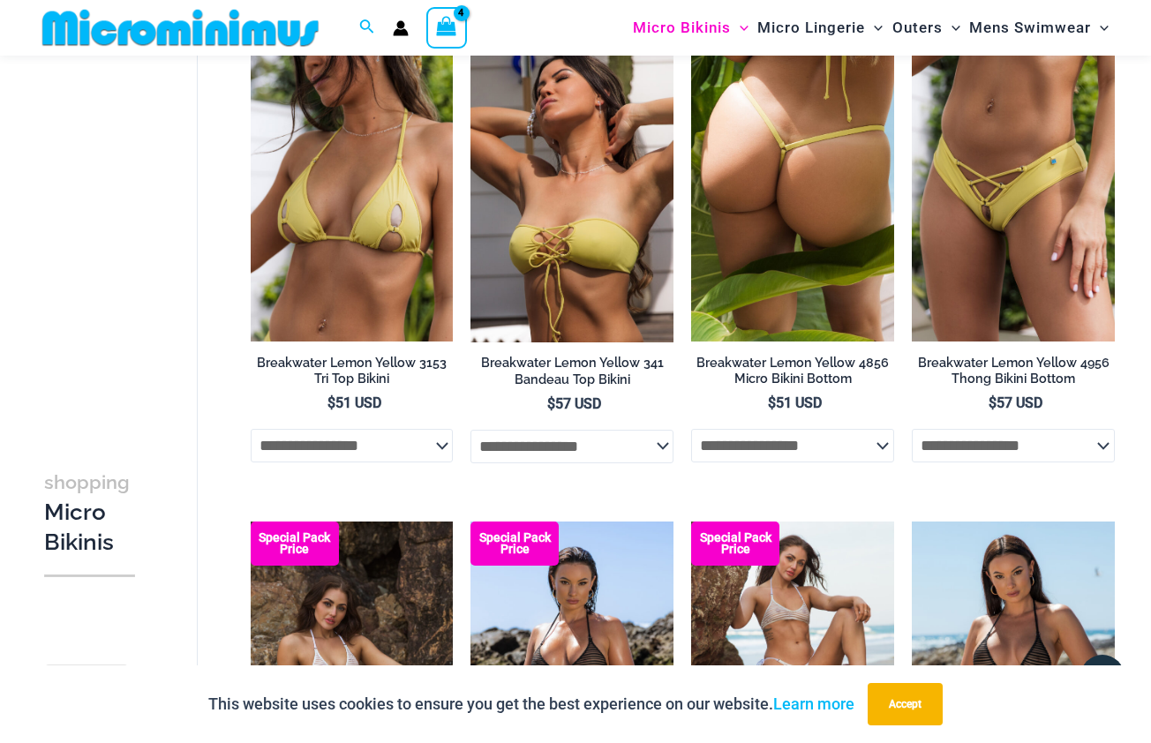
click at [828, 165] on img at bounding box center [792, 190] width 203 height 305
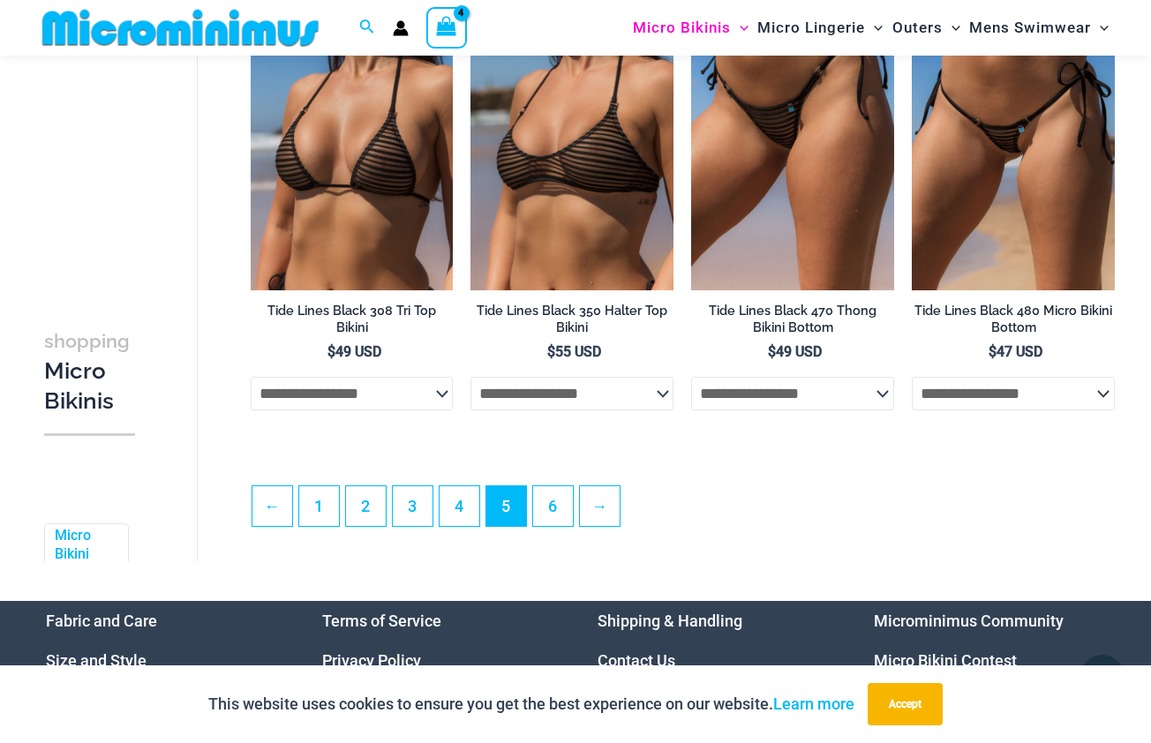
scroll to position [3593, 0]
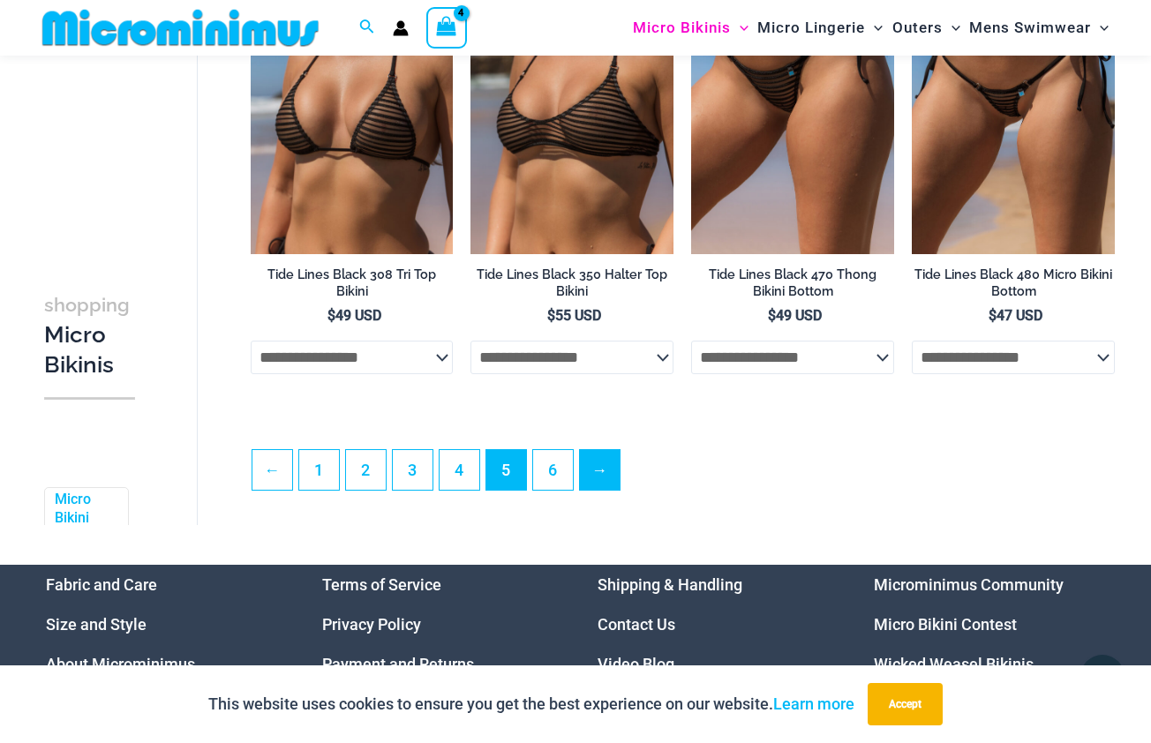
click at [592, 470] on link "→" at bounding box center [600, 470] width 40 height 40
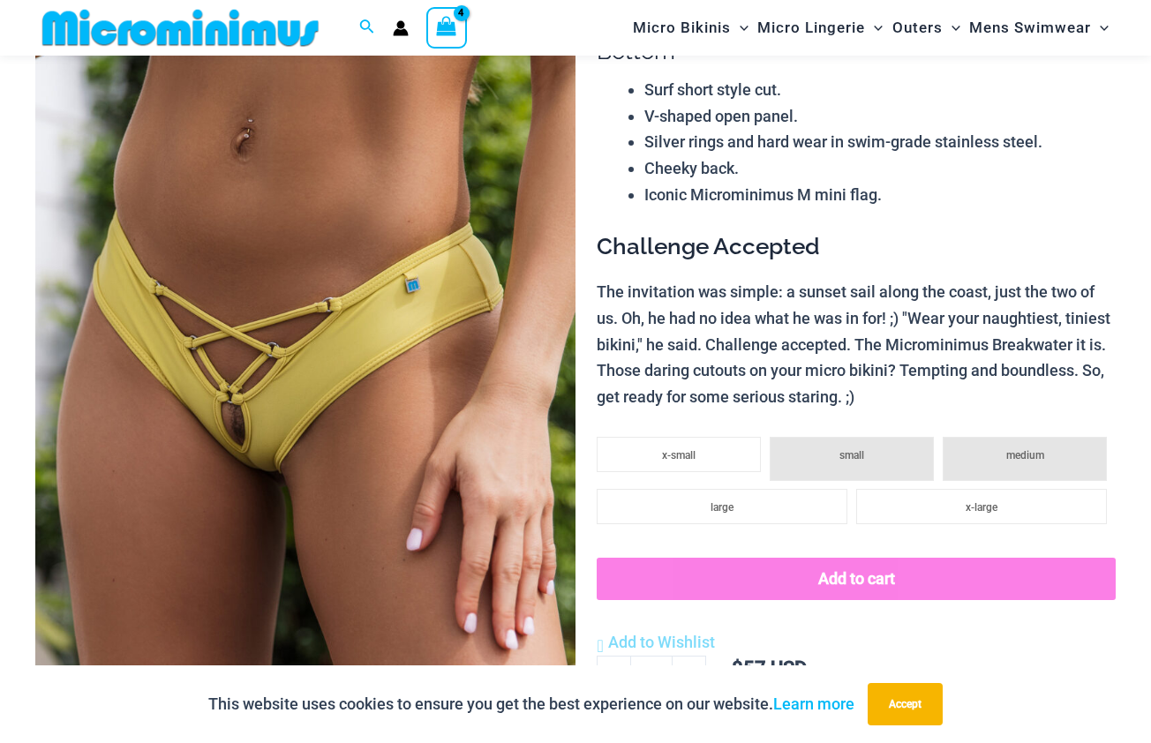
scroll to position [226, 0]
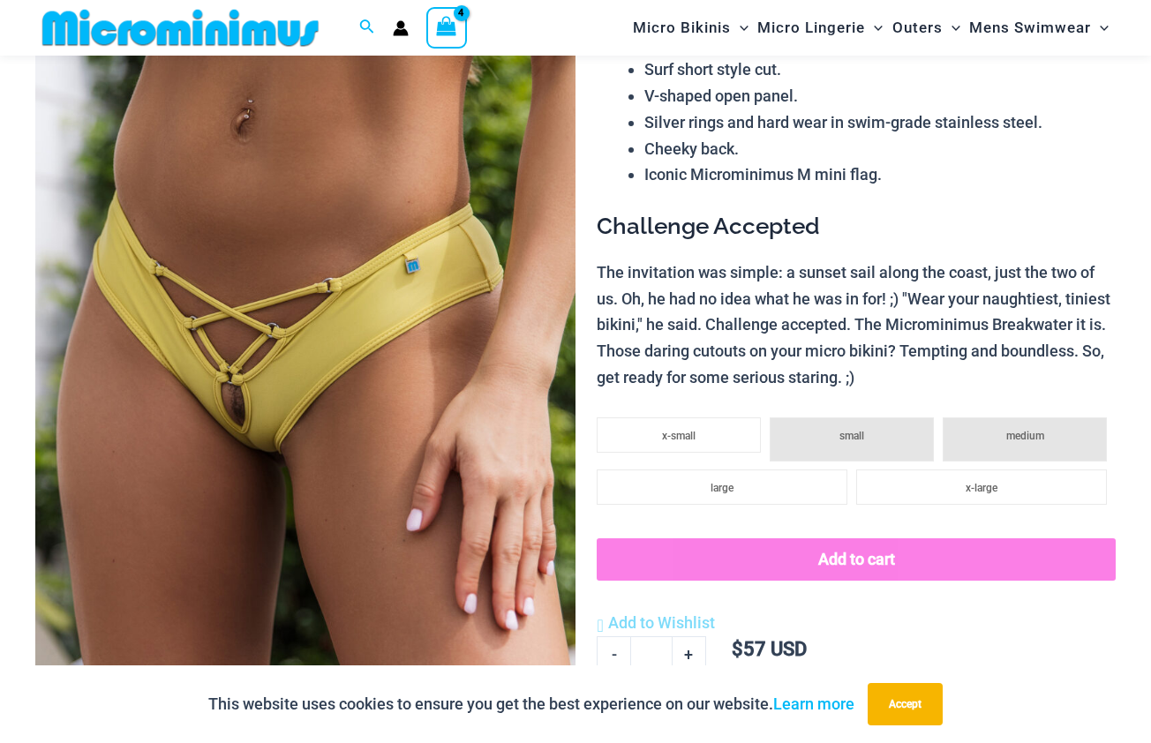
click at [235, 401] on img at bounding box center [305, 341] width 540 height 811
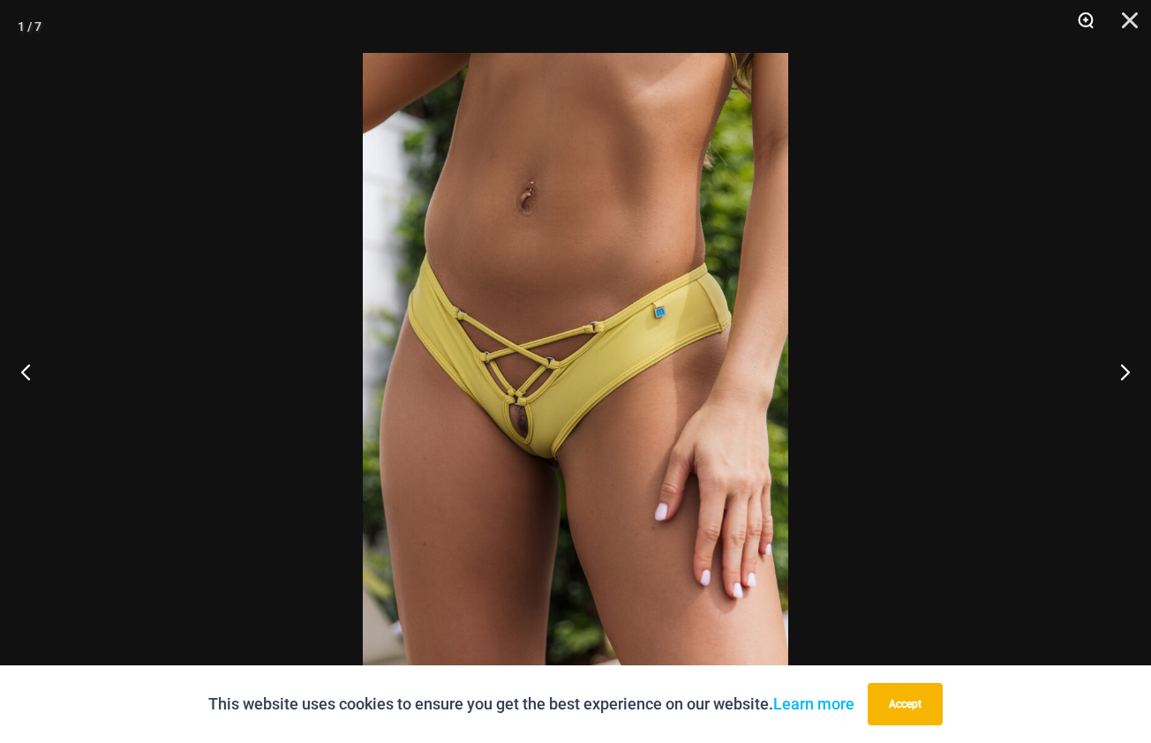
click at [1083, 12] on button "Zoom" at bounding box center [1080, 26] width 44 height 53
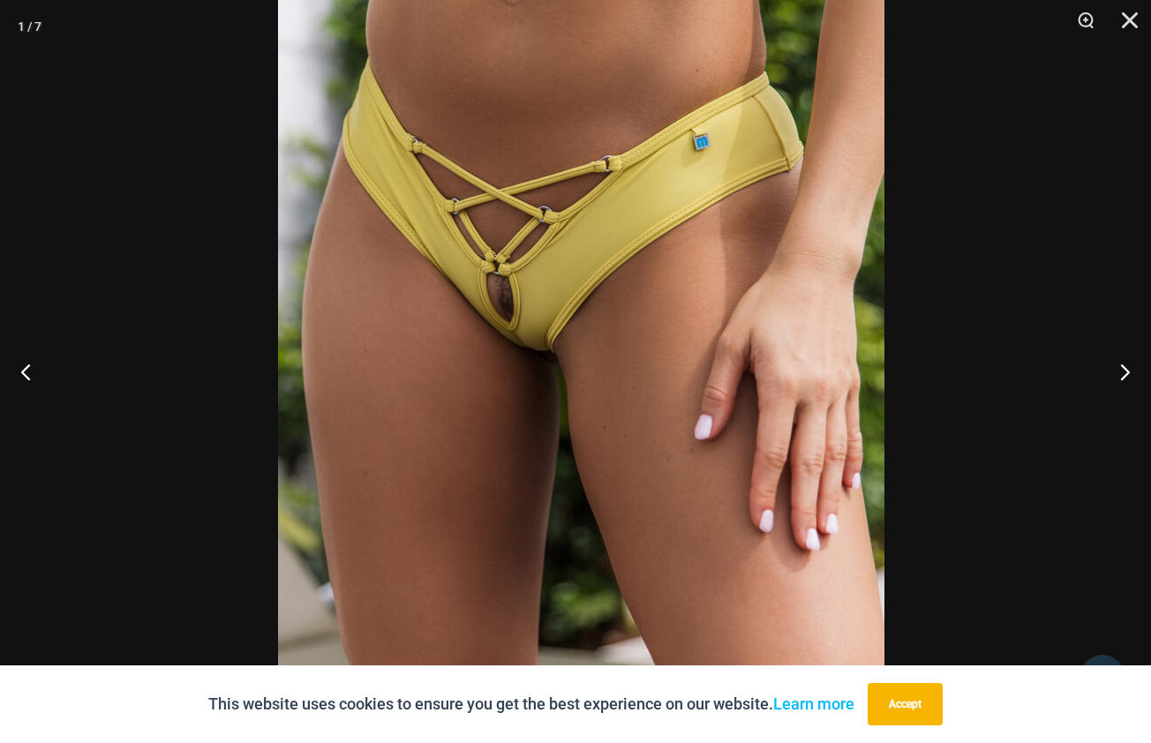
click at [516, 253] on img at bounding box center [581, 226] width 607 height 909
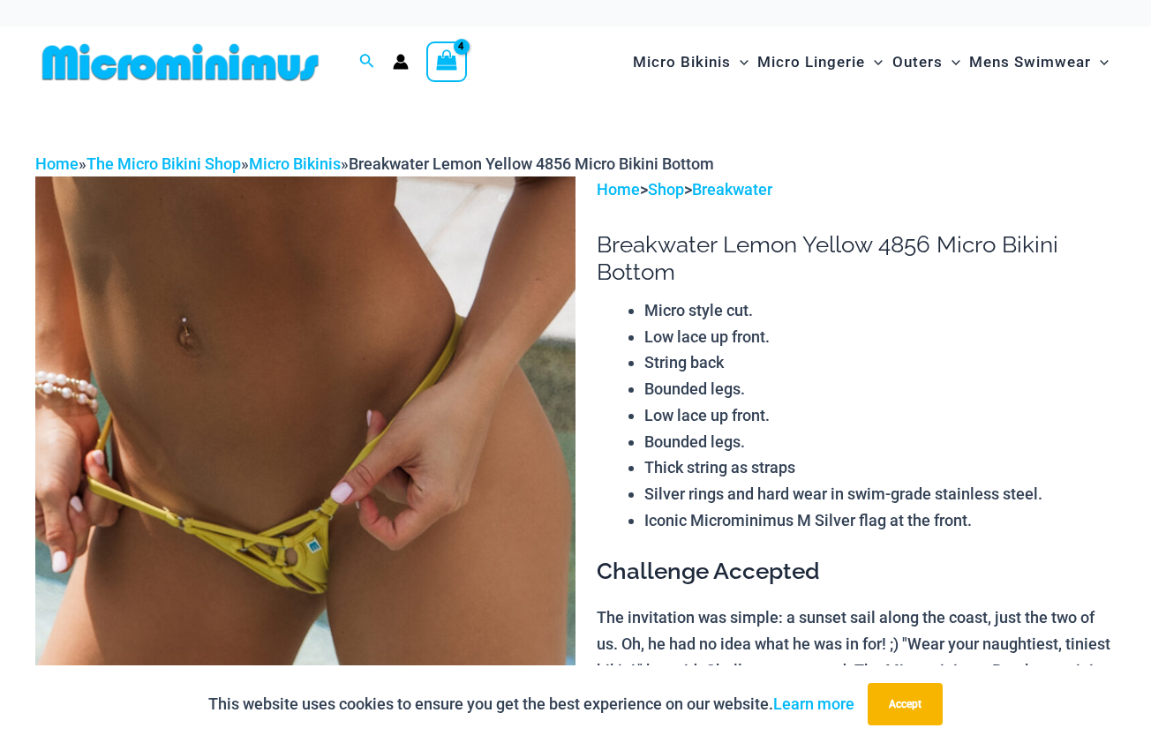
click at [283, 554] on img at bounding box center [305, 582] width 540 height 811
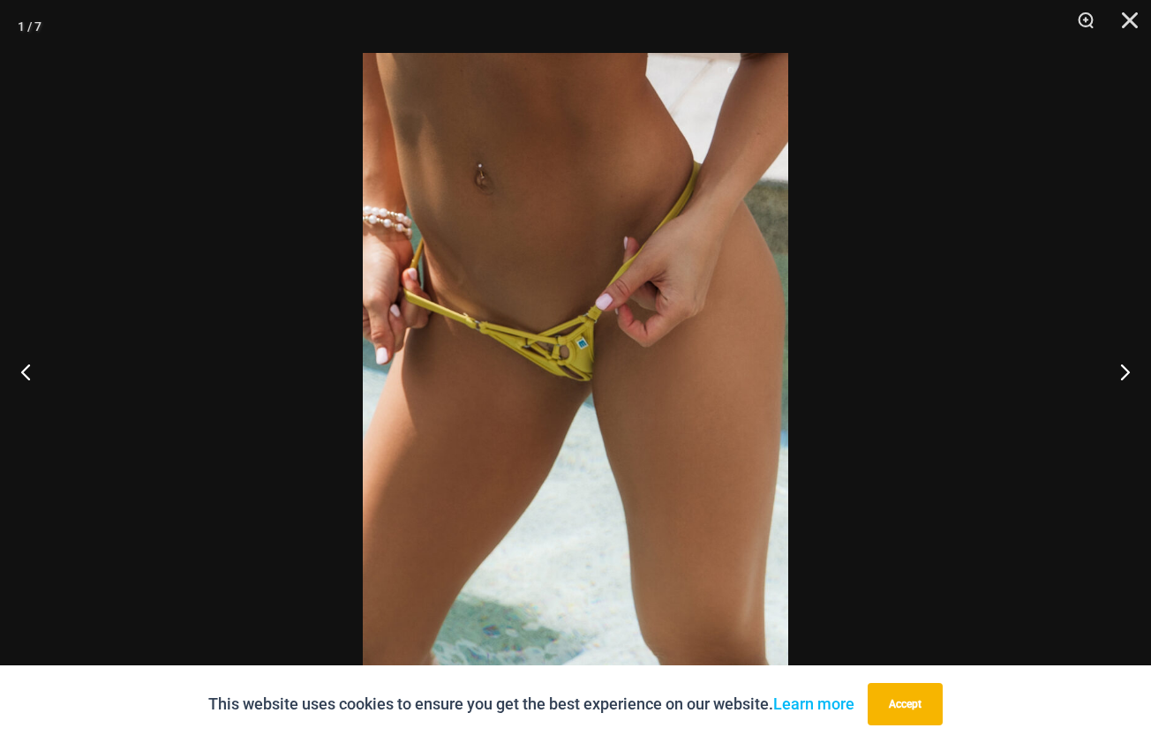
click at [579, 341] on img at bounding box center [576, 371] width 426 height 637
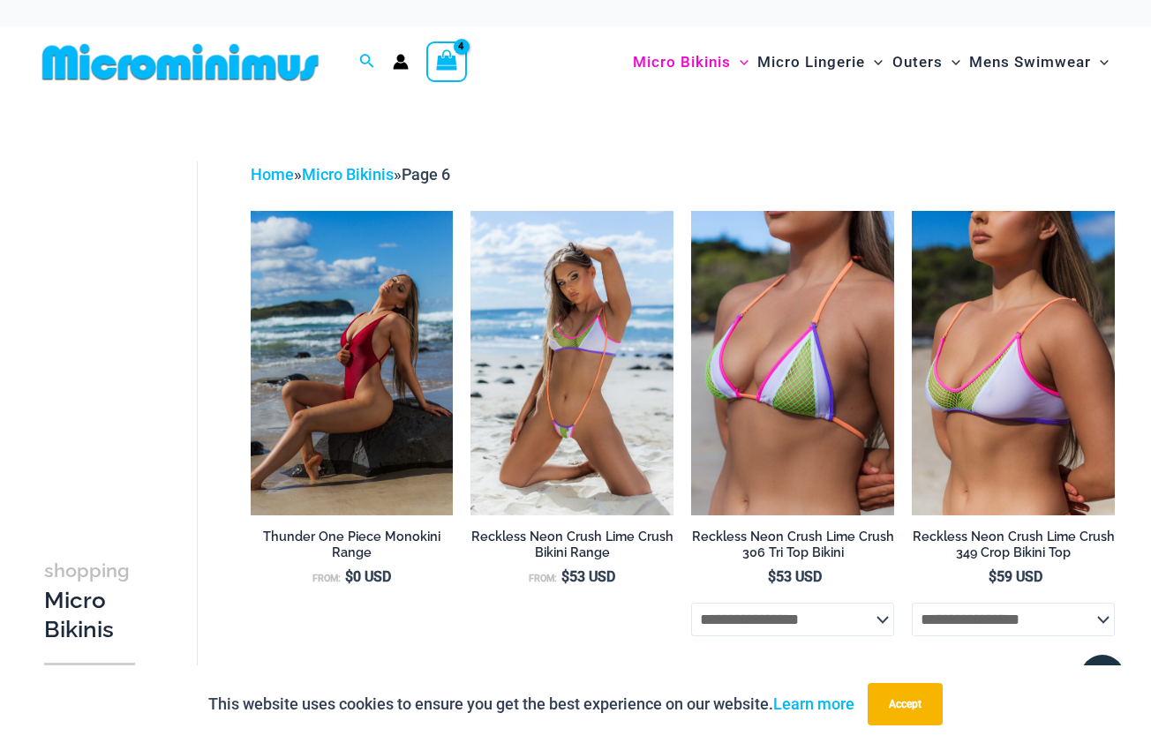
click at [413, 79] on div "Search for: Search Search Wild Card Neon Bliss 312 Tri Top Bikini - xx-small Mi…" at bounding box center [286, 62] width 502 height 72
click at [441, 68] on icon "View Shopping Cart, 4 items" at bounding box center [447, 60] width 20 height 20
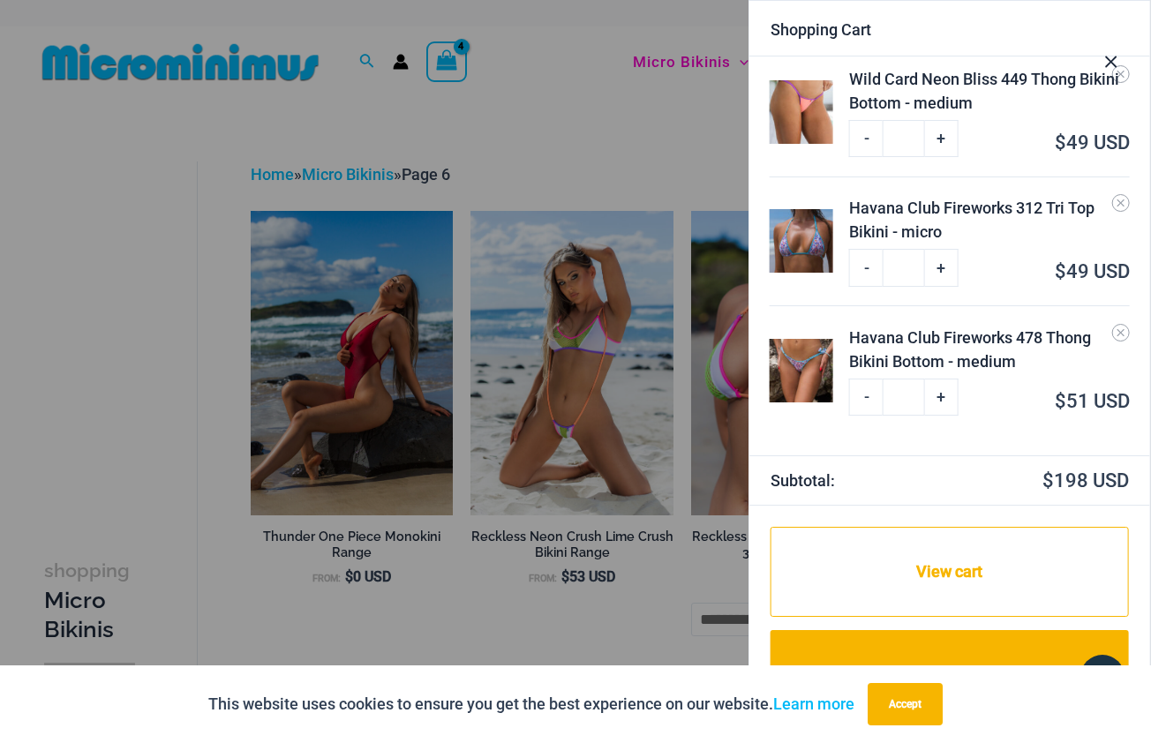
scroll to position [158, 0]
